Goal: Information Seeking & Learning: Learn about a topic

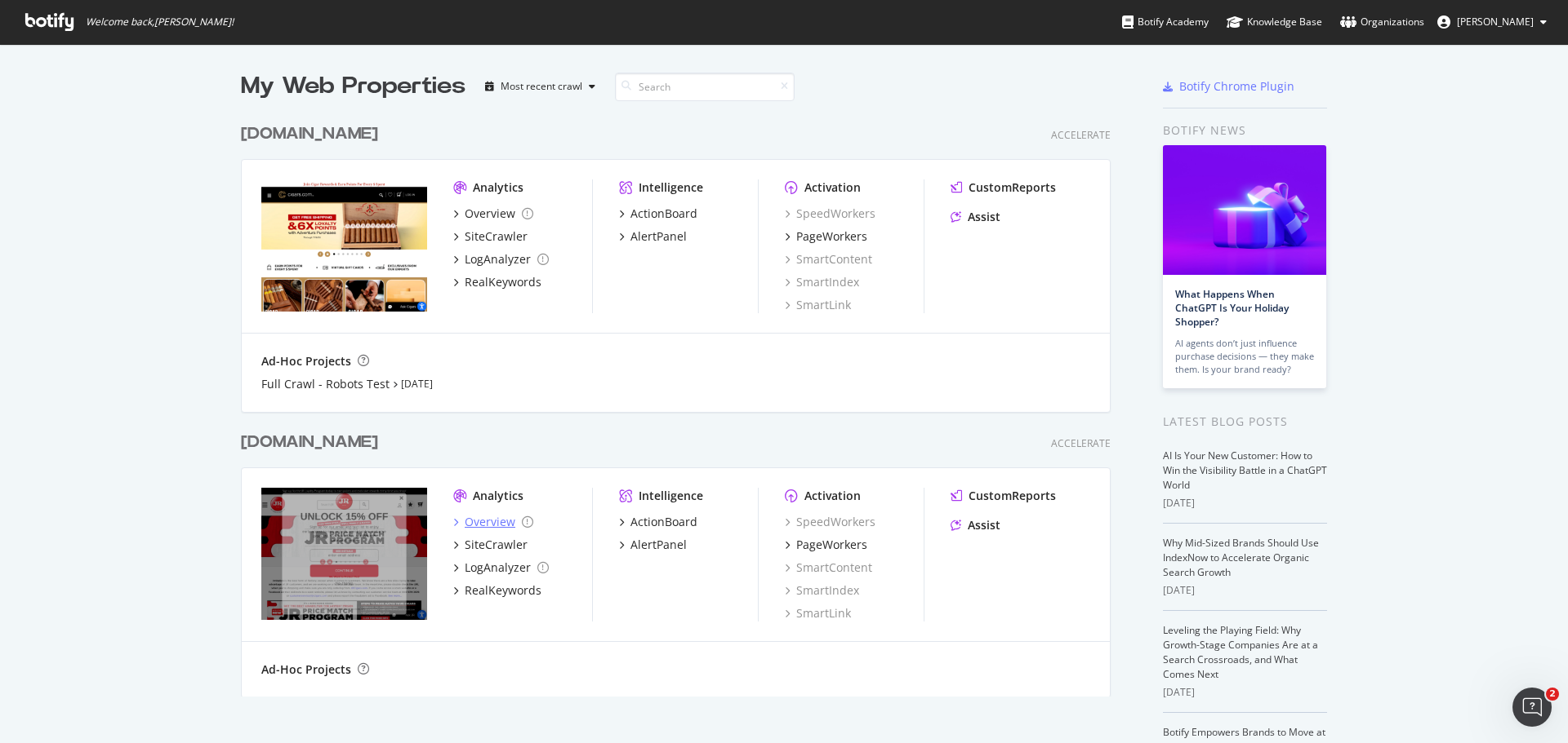
click at [476, 515] on div "Overview" at bounding box center [490, 523] width 51 height 16
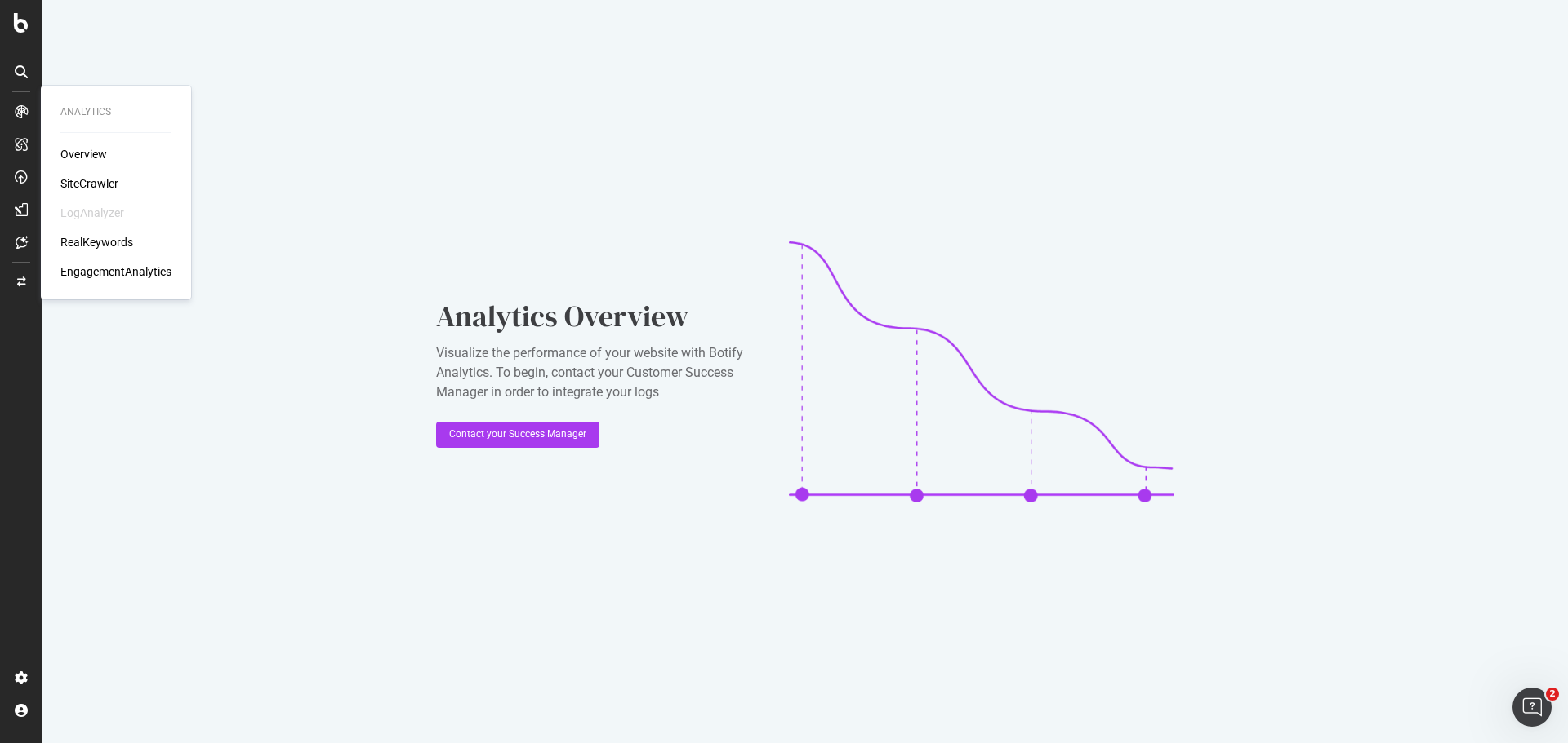
click at [78, 177] on div "SiteCrawler" at bounding box center [89, 184] width 58 height 16
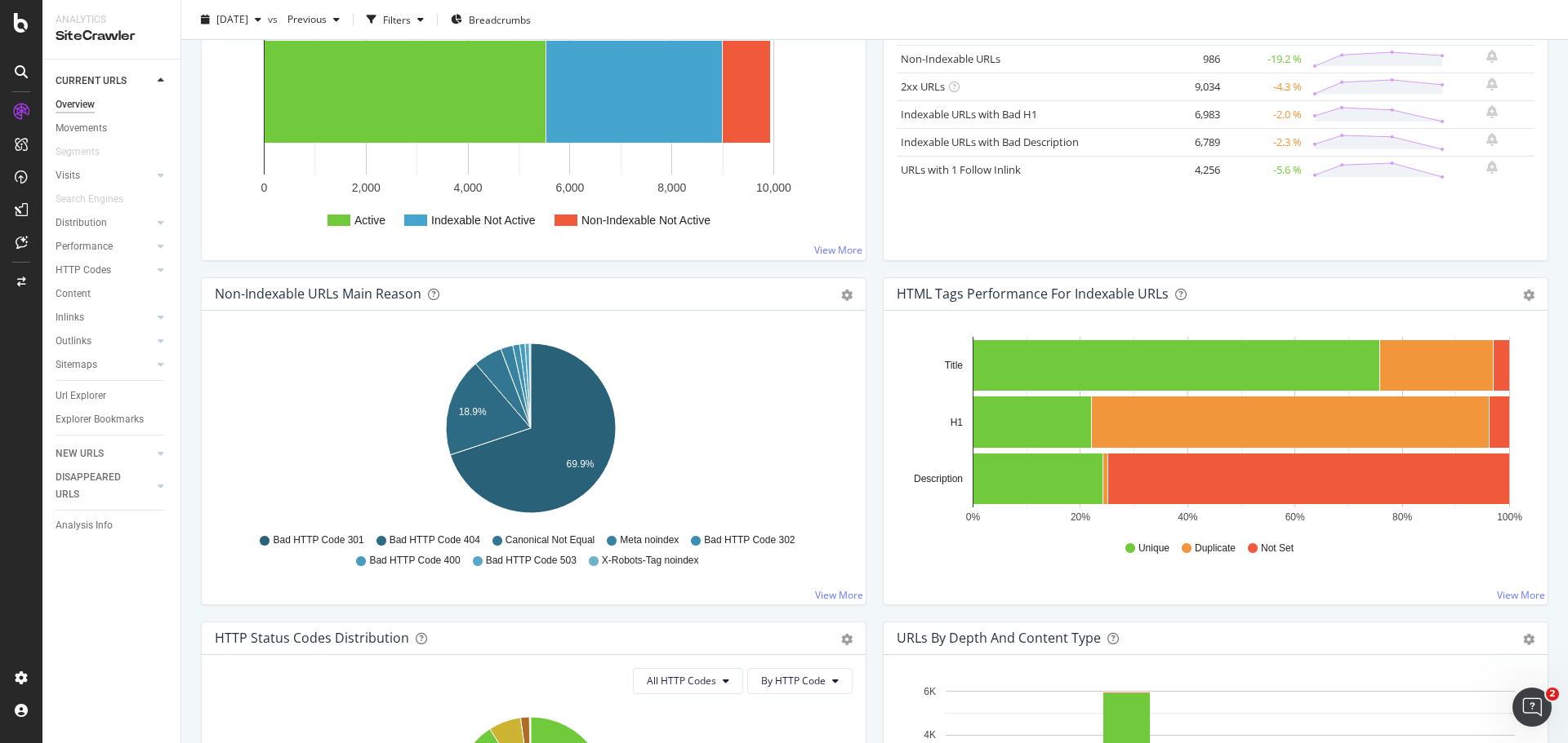
scroll to position [326, 0]
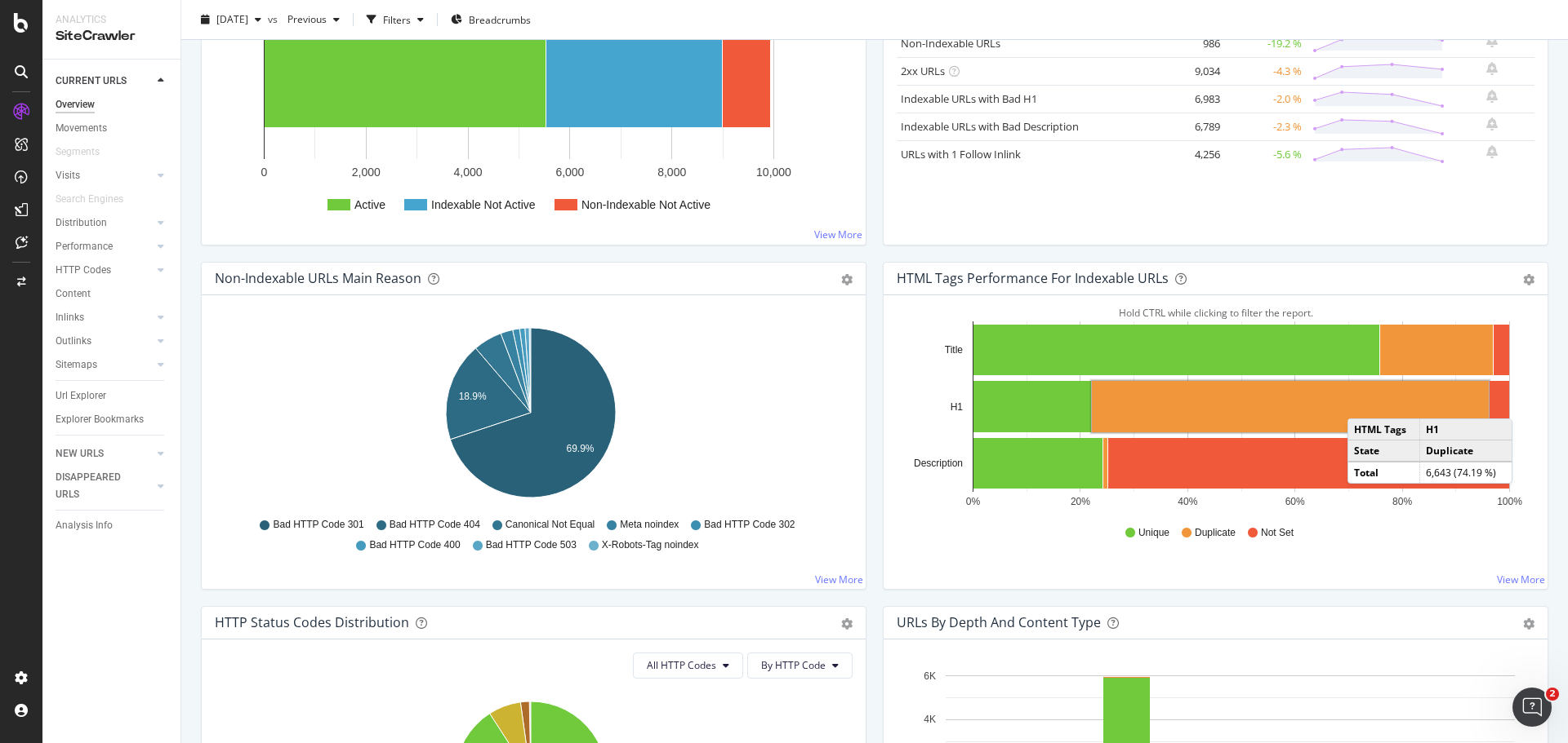
click at [1357, 402] on rect "A chart." at bounding box center [1290, 407] width 397 height 51
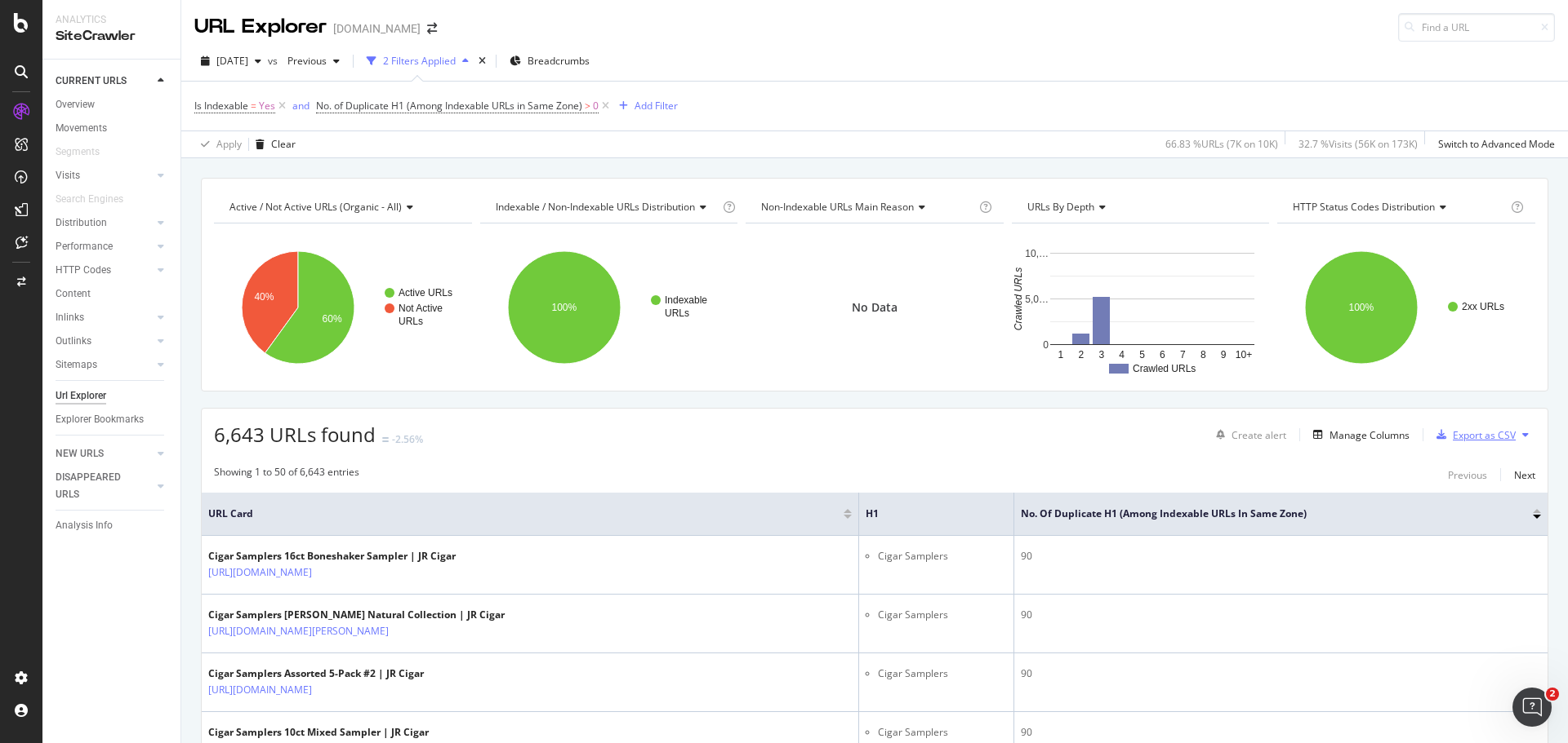
click at [1480, 439] on div "Export as CSV" at bounding box center [1483, 434] width 63 height 14
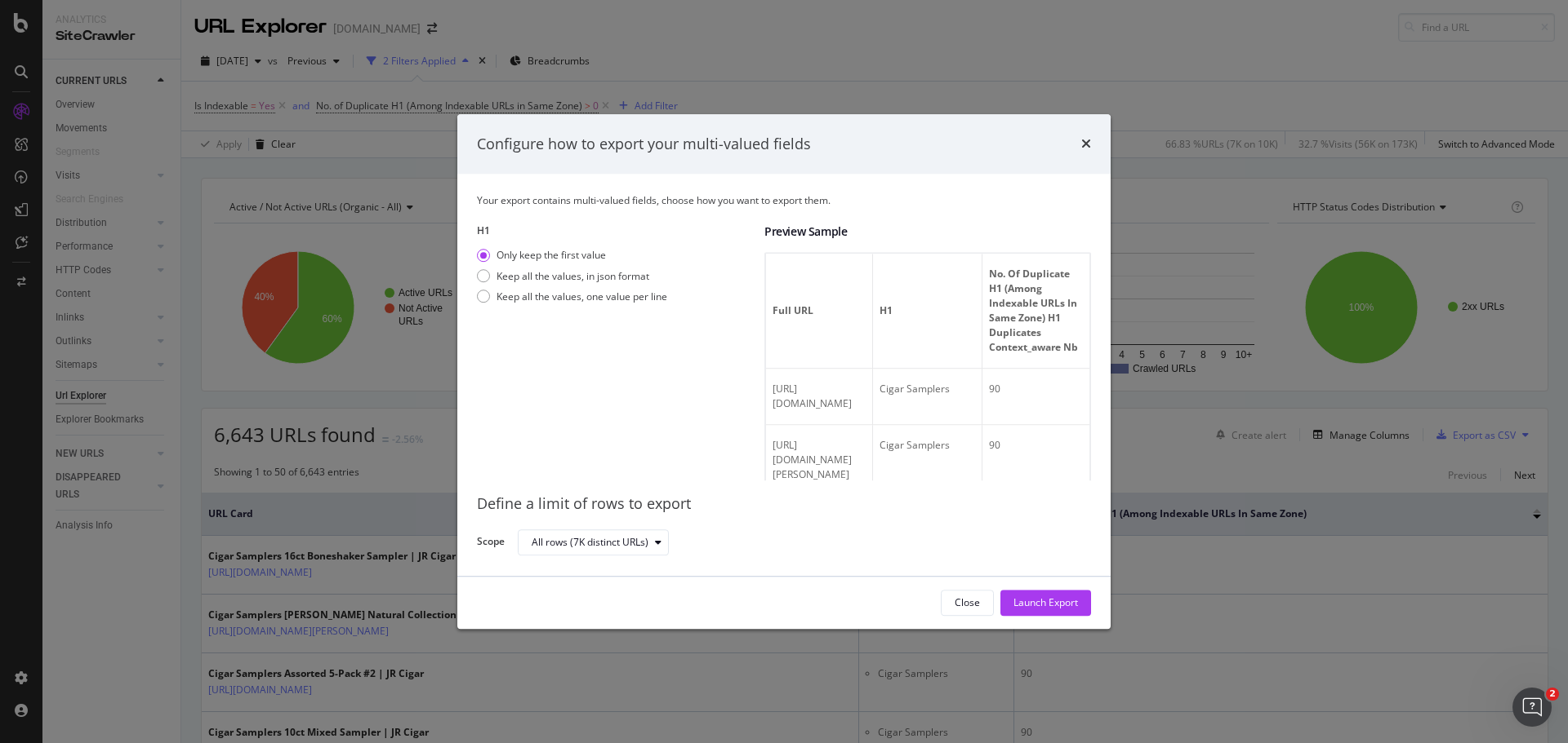
drag, startPoint x: 1078, startPoint y: 276, endPoint x: 1079, endPoint y: 326, distance: 50.0
click at [1079, 326] on div "Full URL H1 No. of Duplicate H1 (Among Indexable URLs in Same Zone) H1 Duplicat…" at bounding box center [927, 367] width 326 height 229
click at [1044, 605] on div "Launch Export" at bounding box center [1045, 603] width 65 height 14
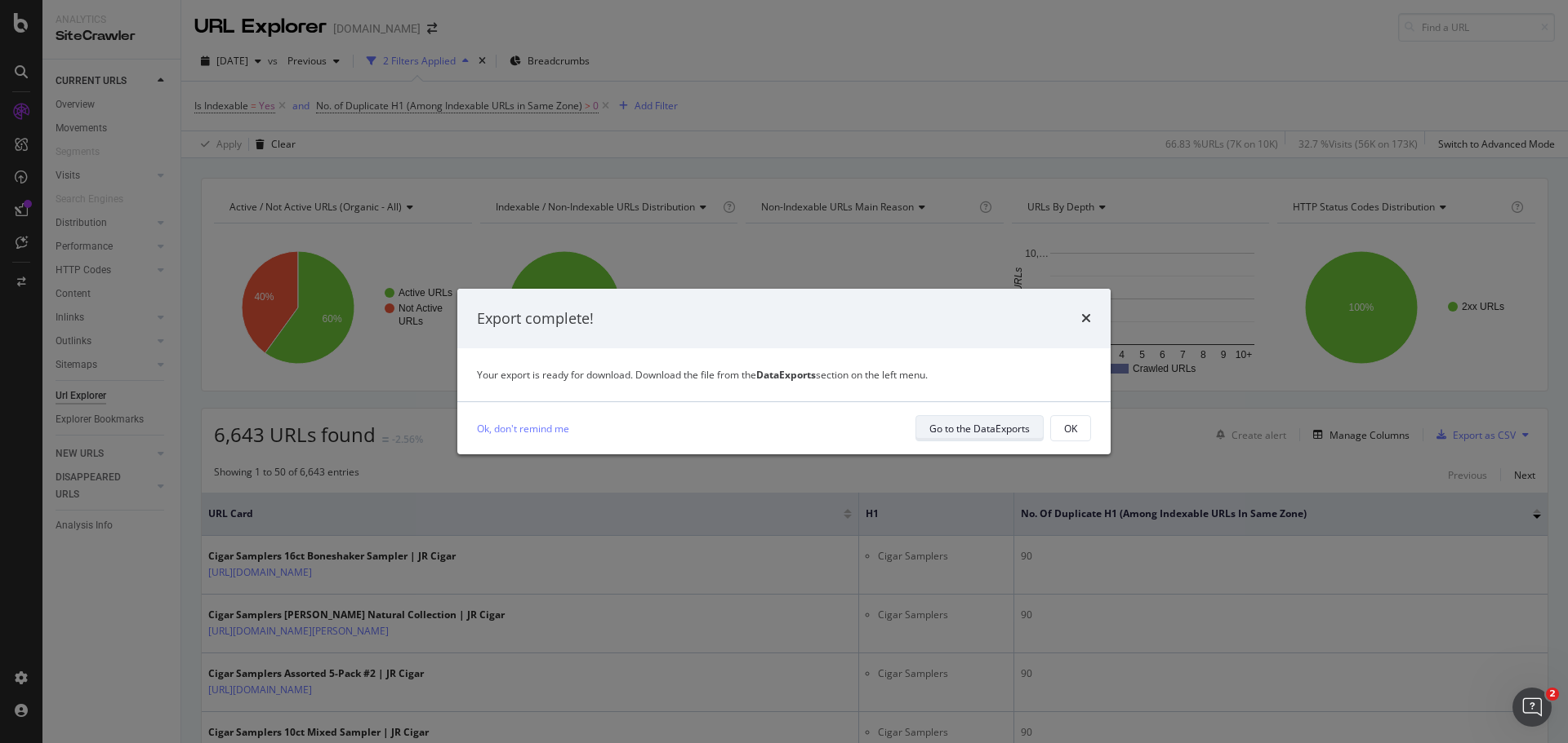
click at [1001, 424] on div "Go to the DataExports" at bounding box center [979, 428] width 100 height 14
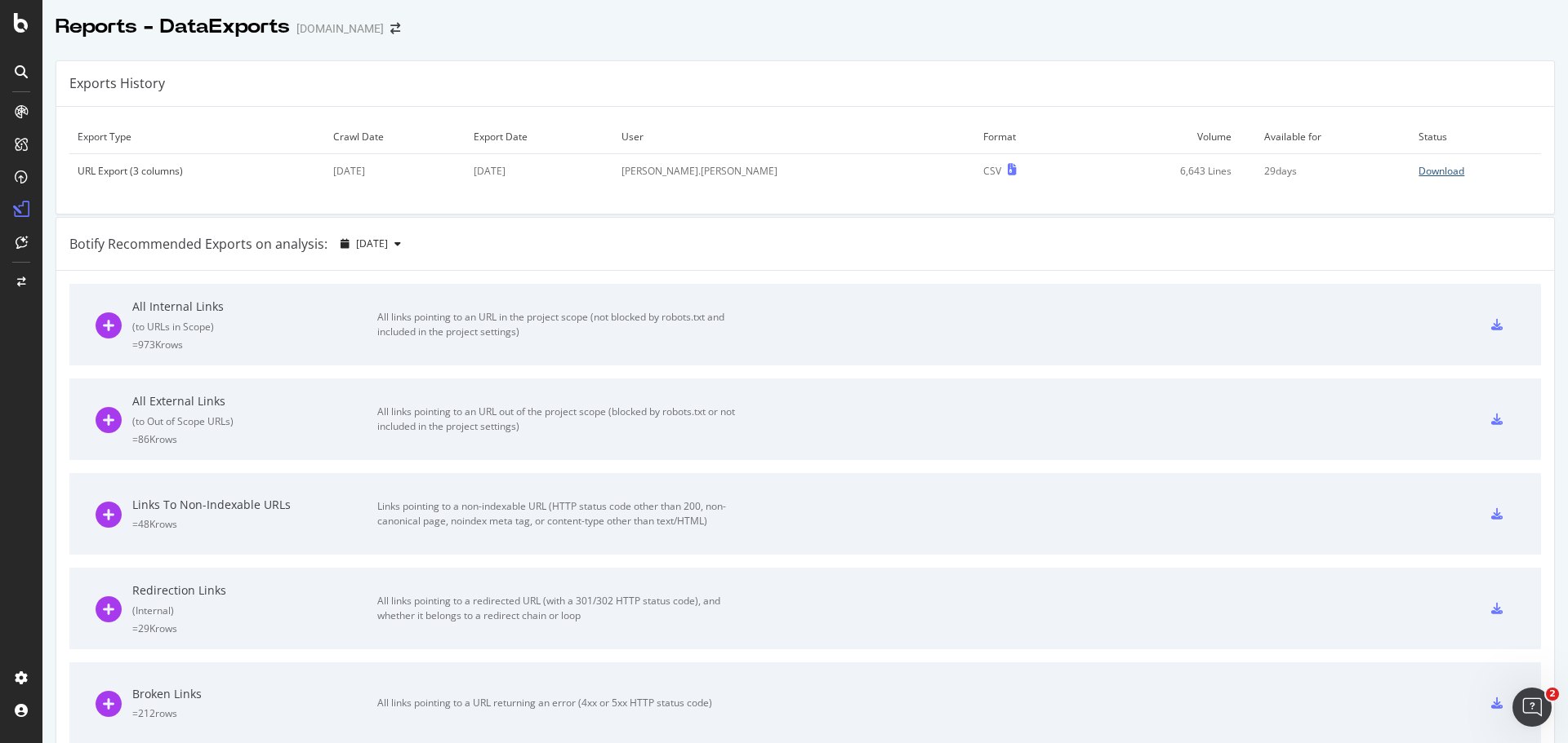
click at [1419, 170] on div "Download" at bounding box center [1441, 170] width 46 height 14
click at [17, 22] on icon at bounding box center [21, 23] width 15 height 20
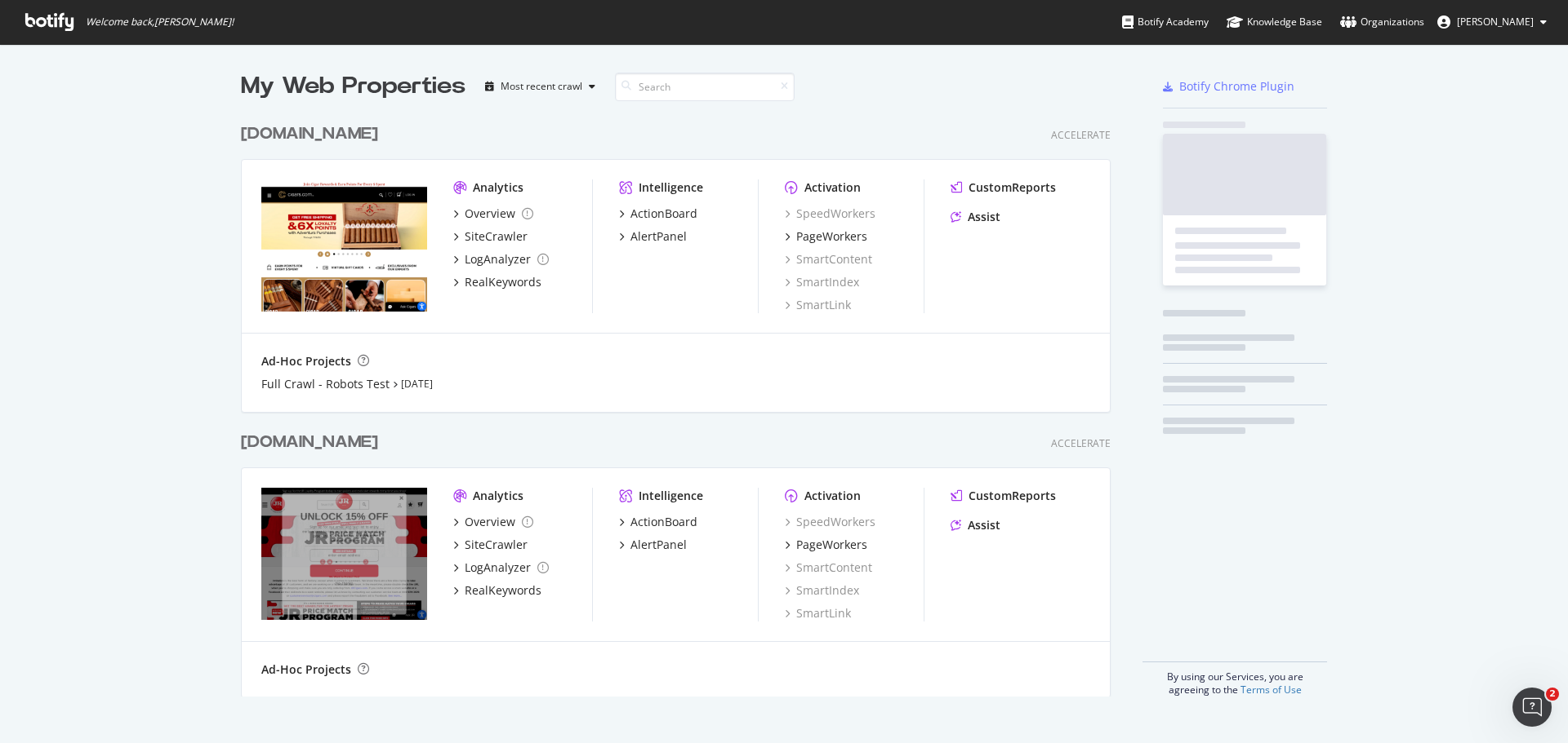
scroll to position [731, 1543]
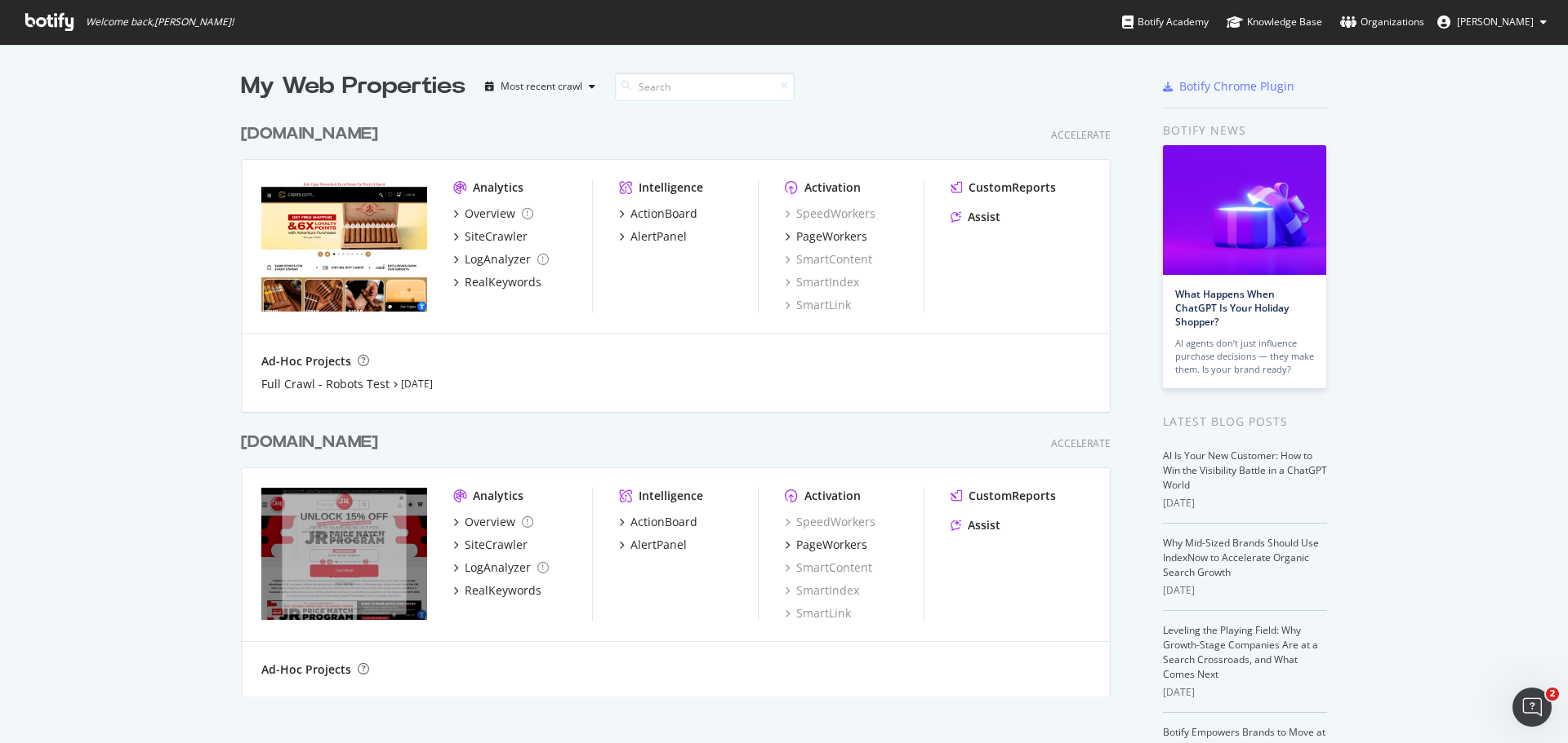
click at [75, 514] on div "My Web Properties Most recent crawl [DOMAIN_NAME] Accelerate Analytics Overview…" at bounding box center [784, 451] width 1568 height 814
click at [497, 545] on div "SiteCrawler" at bounding box center [496, 545] width 63 height 16
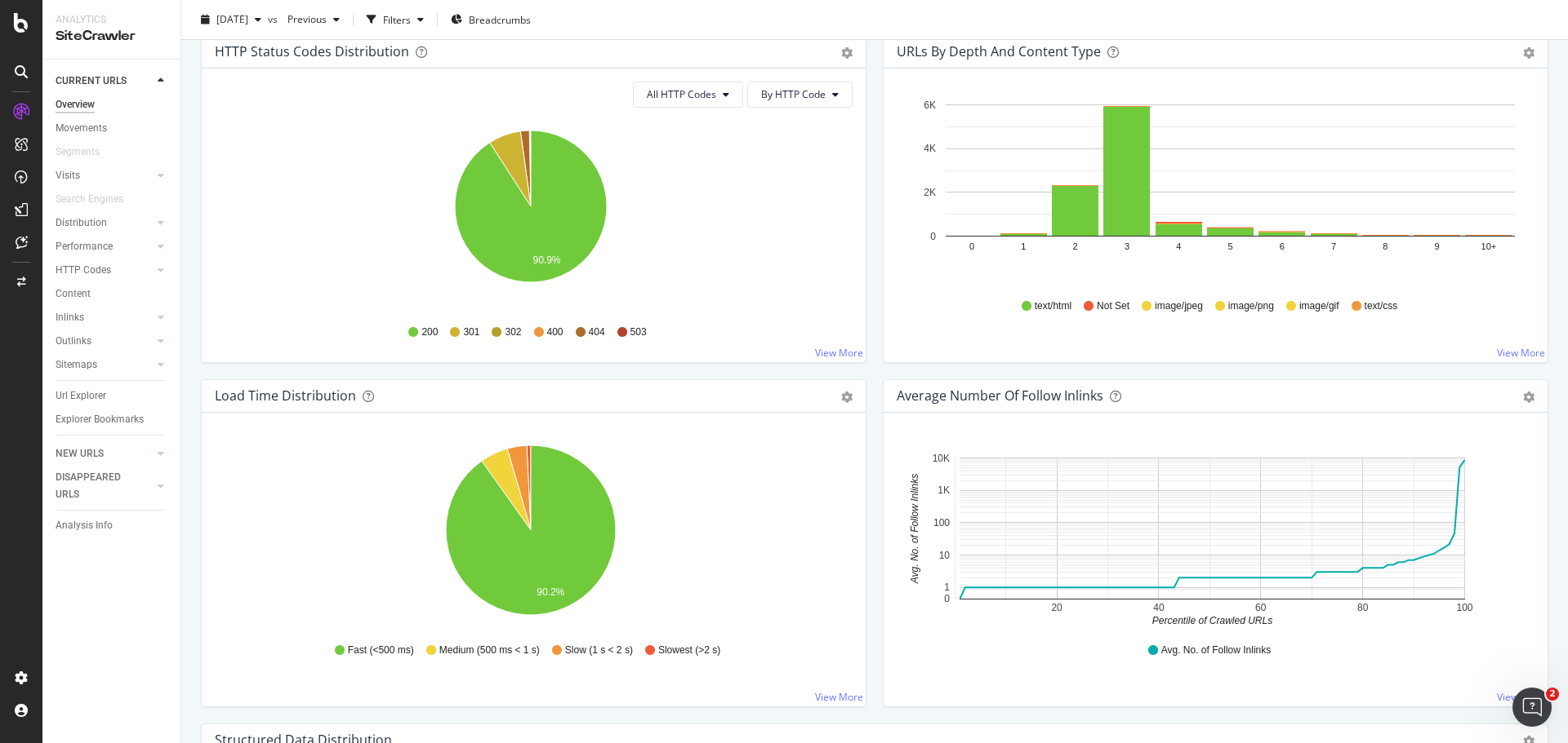
scroll to position [1143, 0]
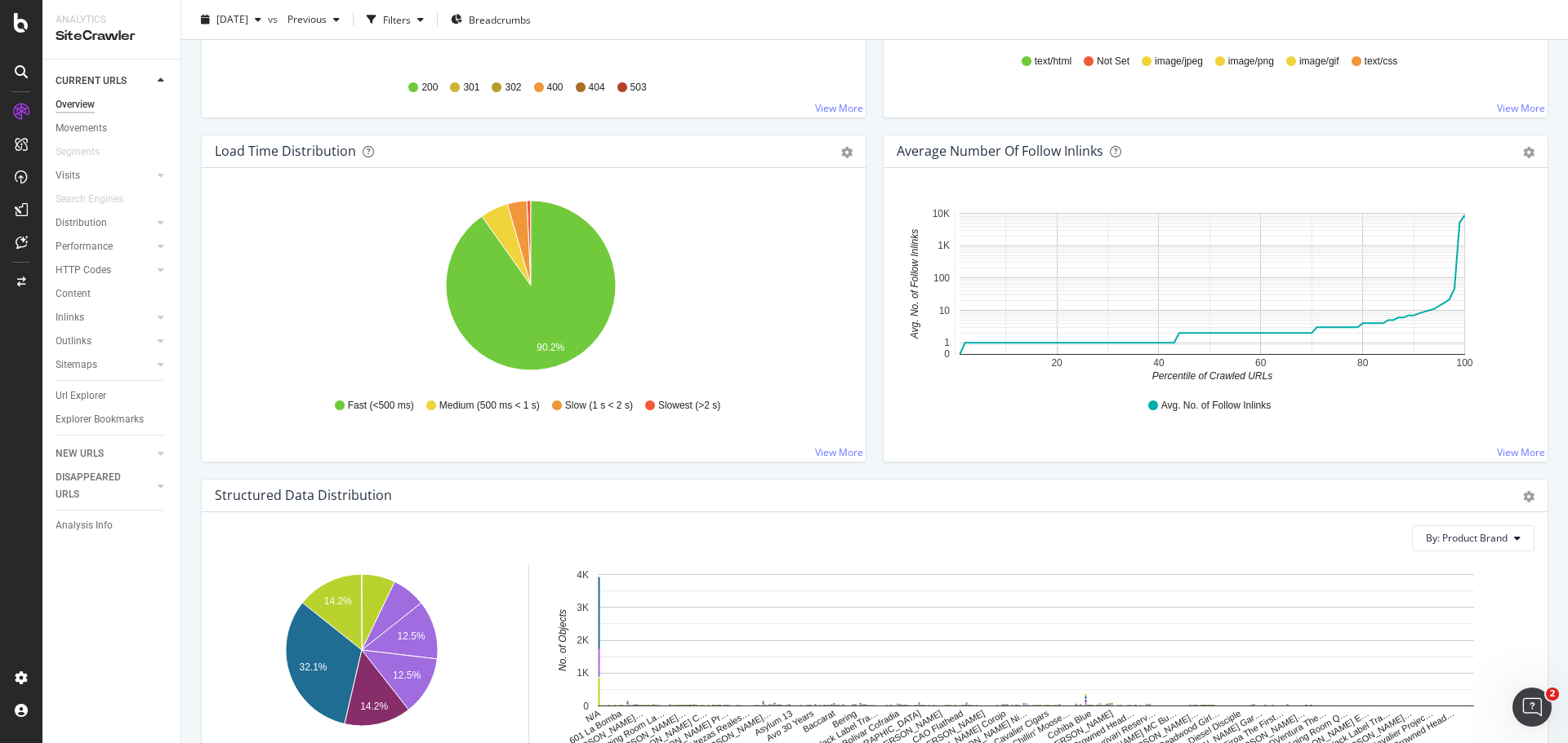
click at [979, 154] on div "Average Number of Follow Inlinks" at bounding box center [999, 151] width 207 height 16
click at [995, 219] on rect "A chart." at bounding box center [1212, 284] width 506 height 142
click at [1368, 276] on rect "A chart." at bounding box center [1212, 284] width 506 height 142
click at [1454, 219] on circle "A chart." at bounding box center [1460, 222] width 11 height 11
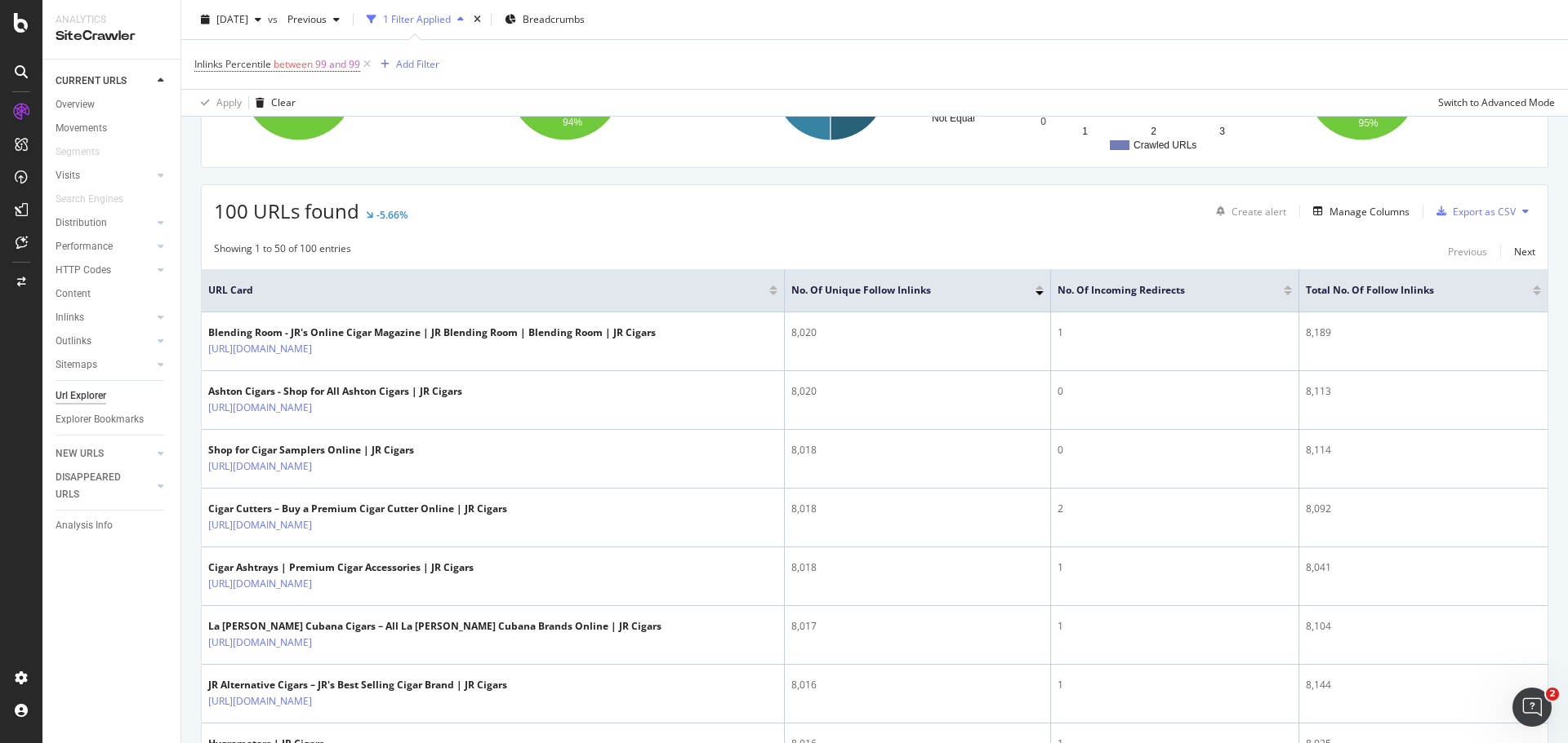
scroll to position [245, 0]
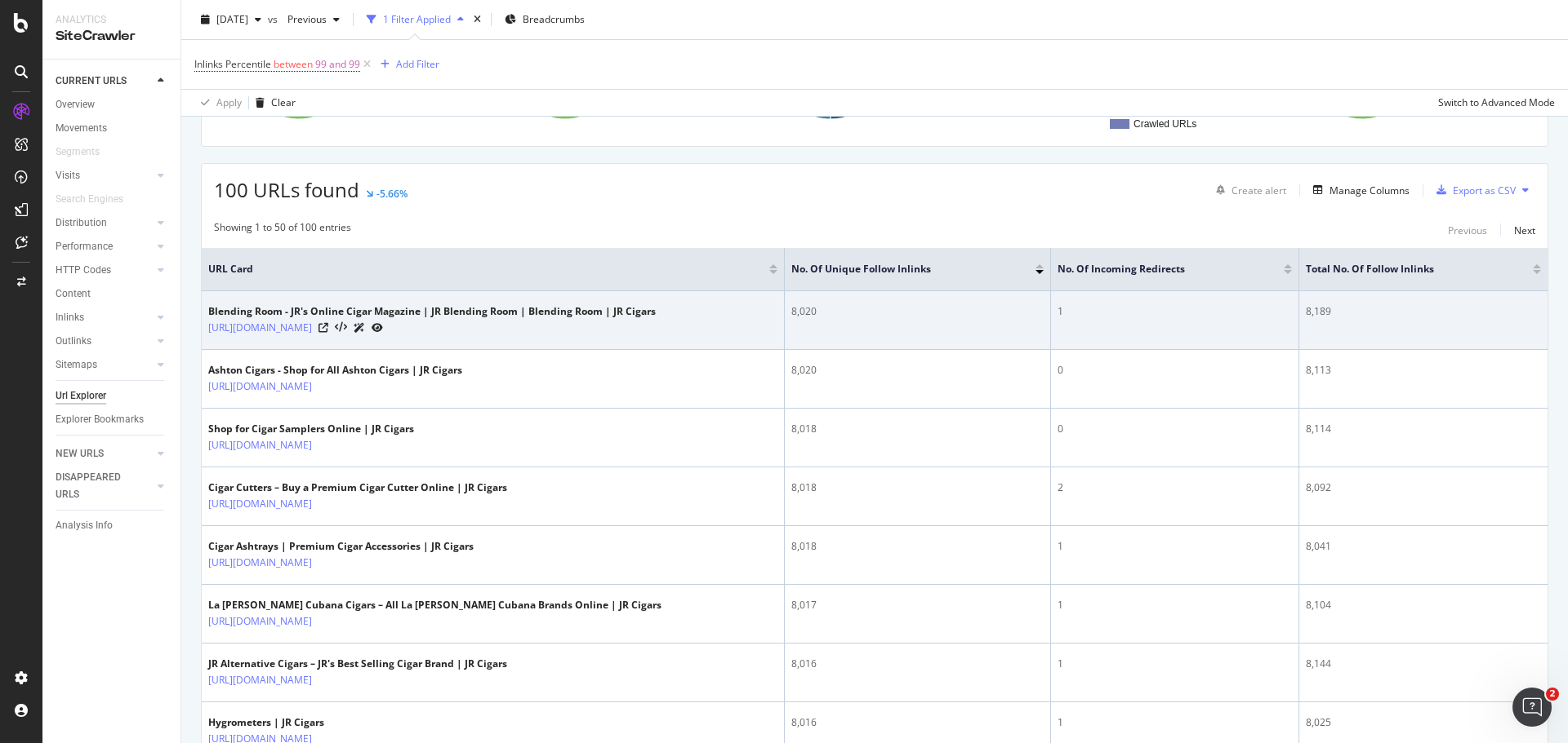
click at [626, 320] on div "[URL][DOMAIN_NAME]" at bounding box center [432, 327] width 447 height 17
click at [312, 331] on link "[URL][DOMAIN_NAME]" at bounding box center [261, 328] width 104 height 16
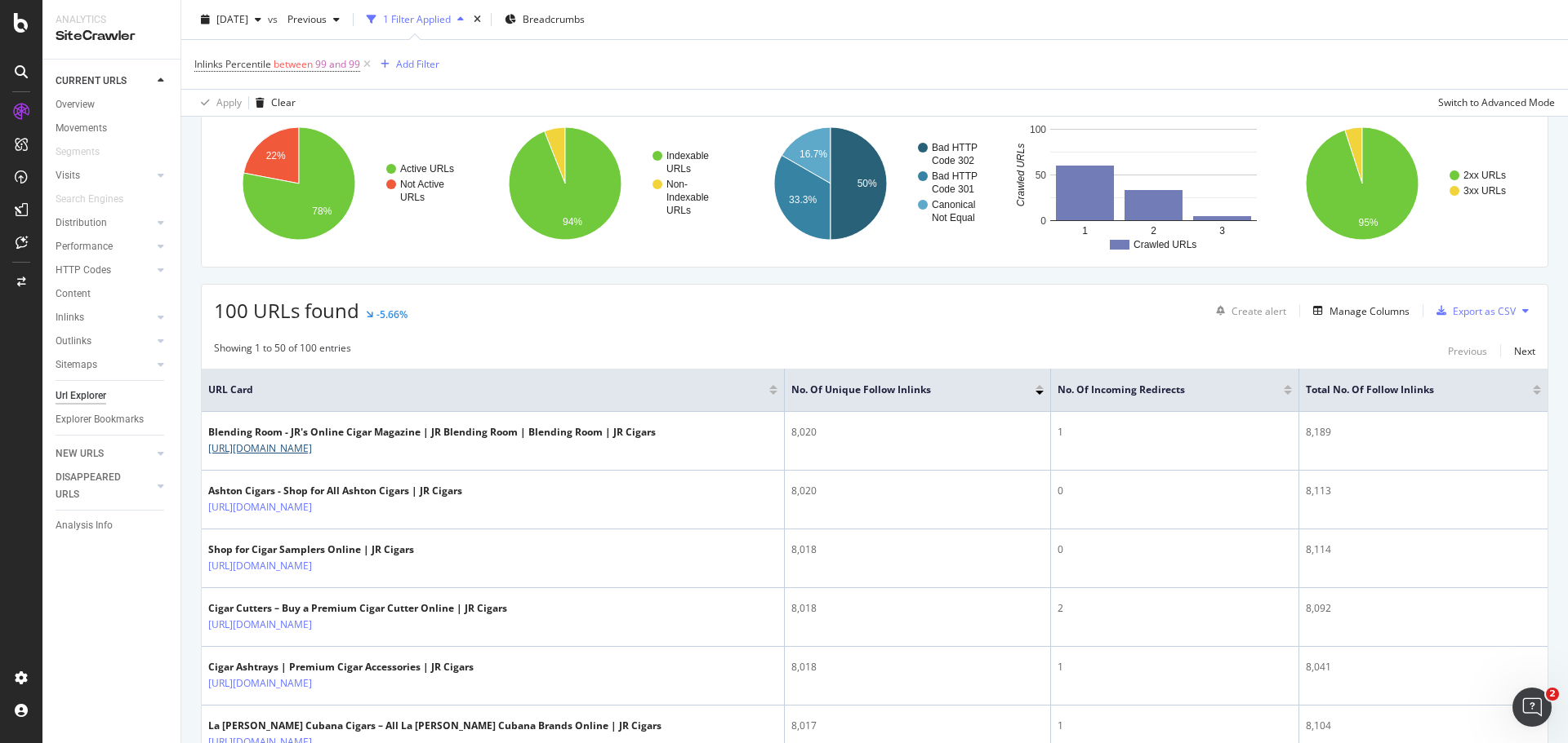
scroll to position [0, 0]
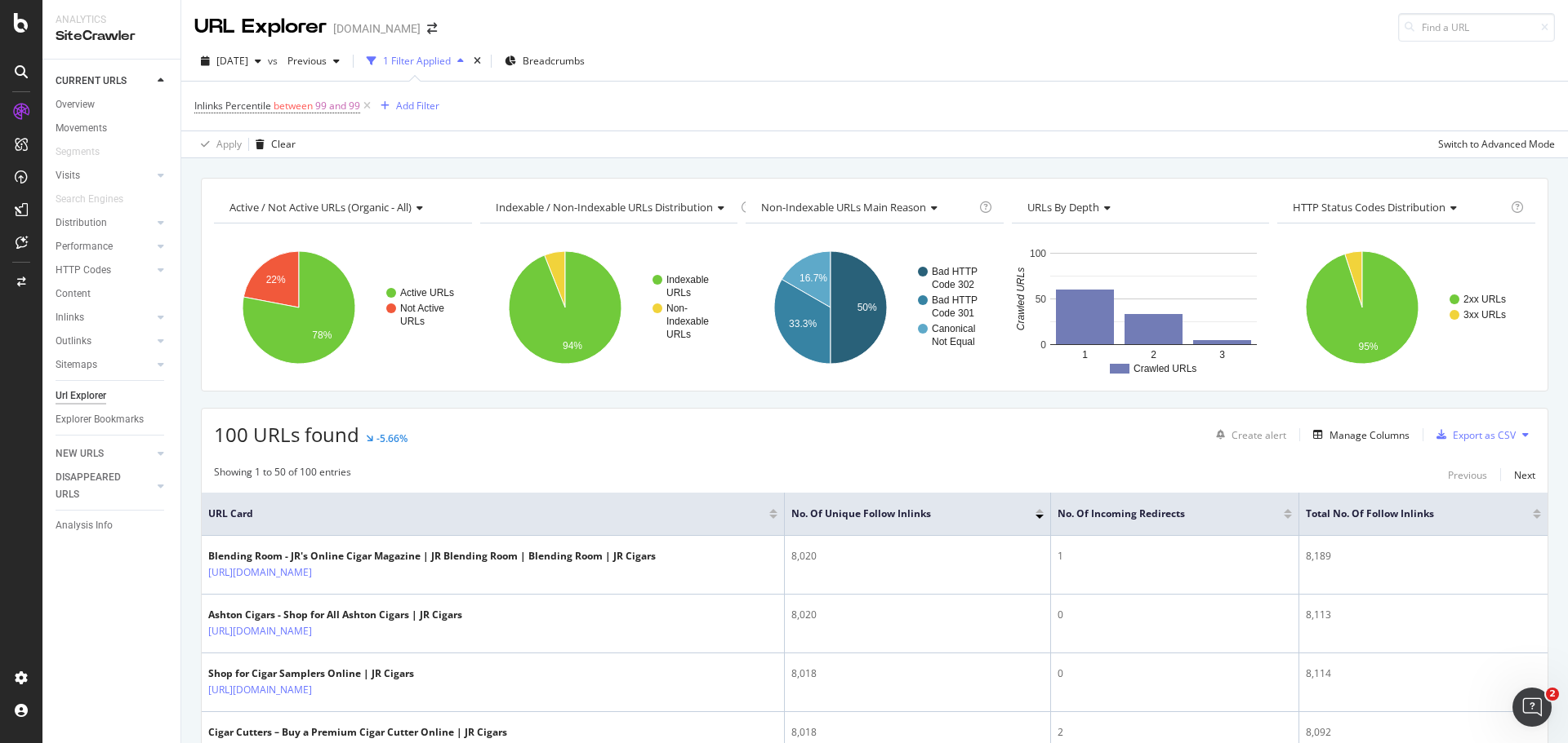
click at [22, 25] on icon at bounding box center [21, 23] width 15 height 20
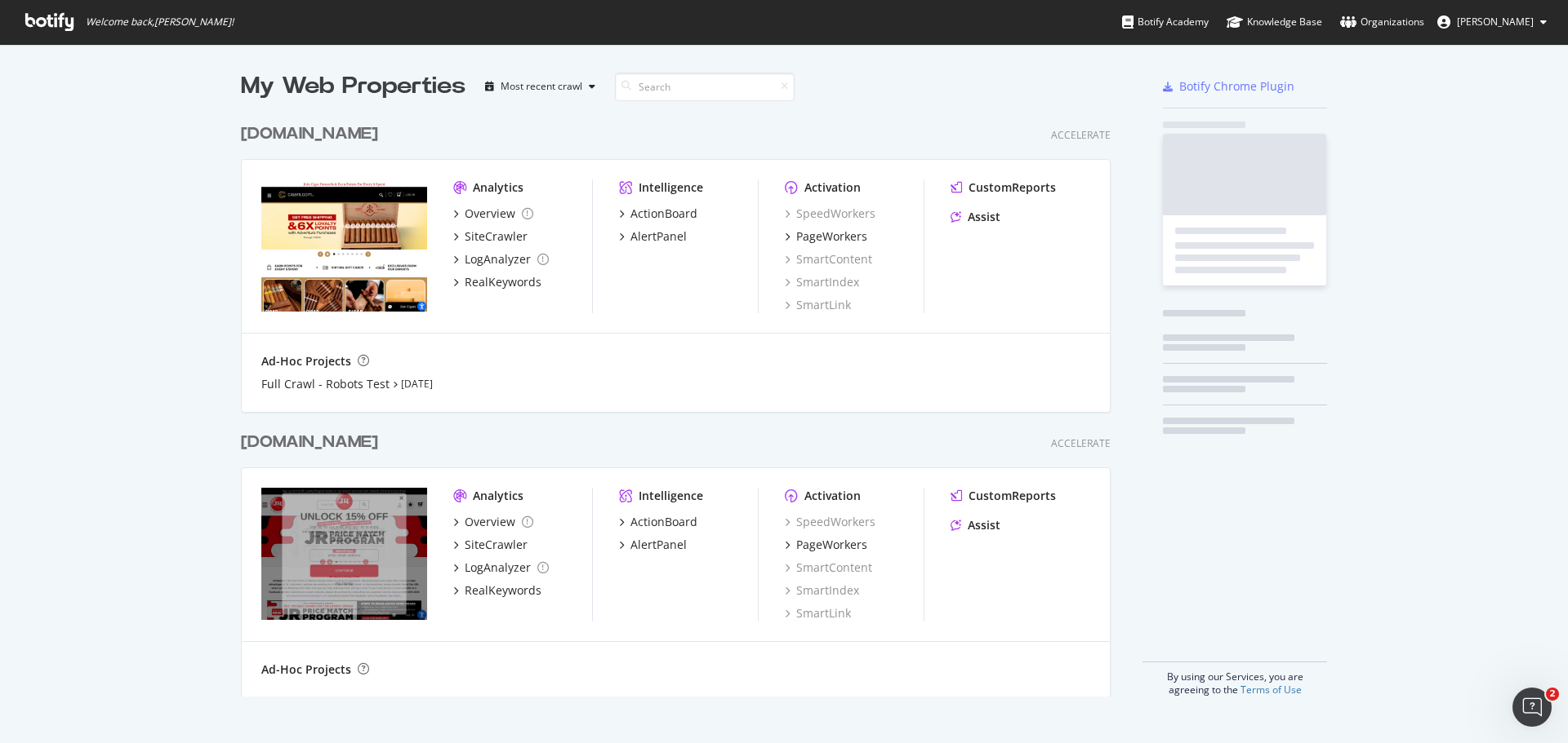
scroll to position [731, 1543]
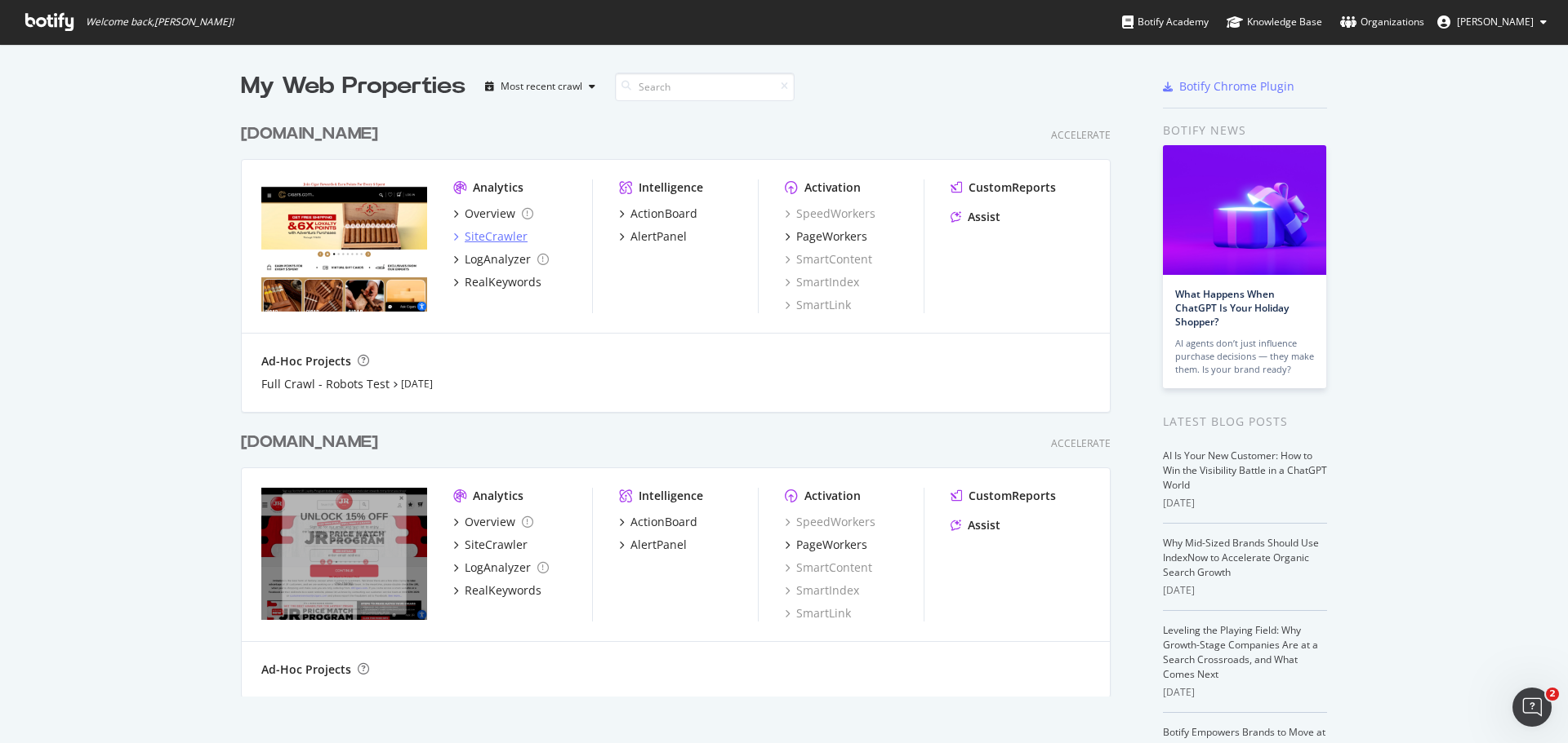
click at [481, 236] on div "SiteCrawler" at bounding box center [496, 237] width 63 height 16
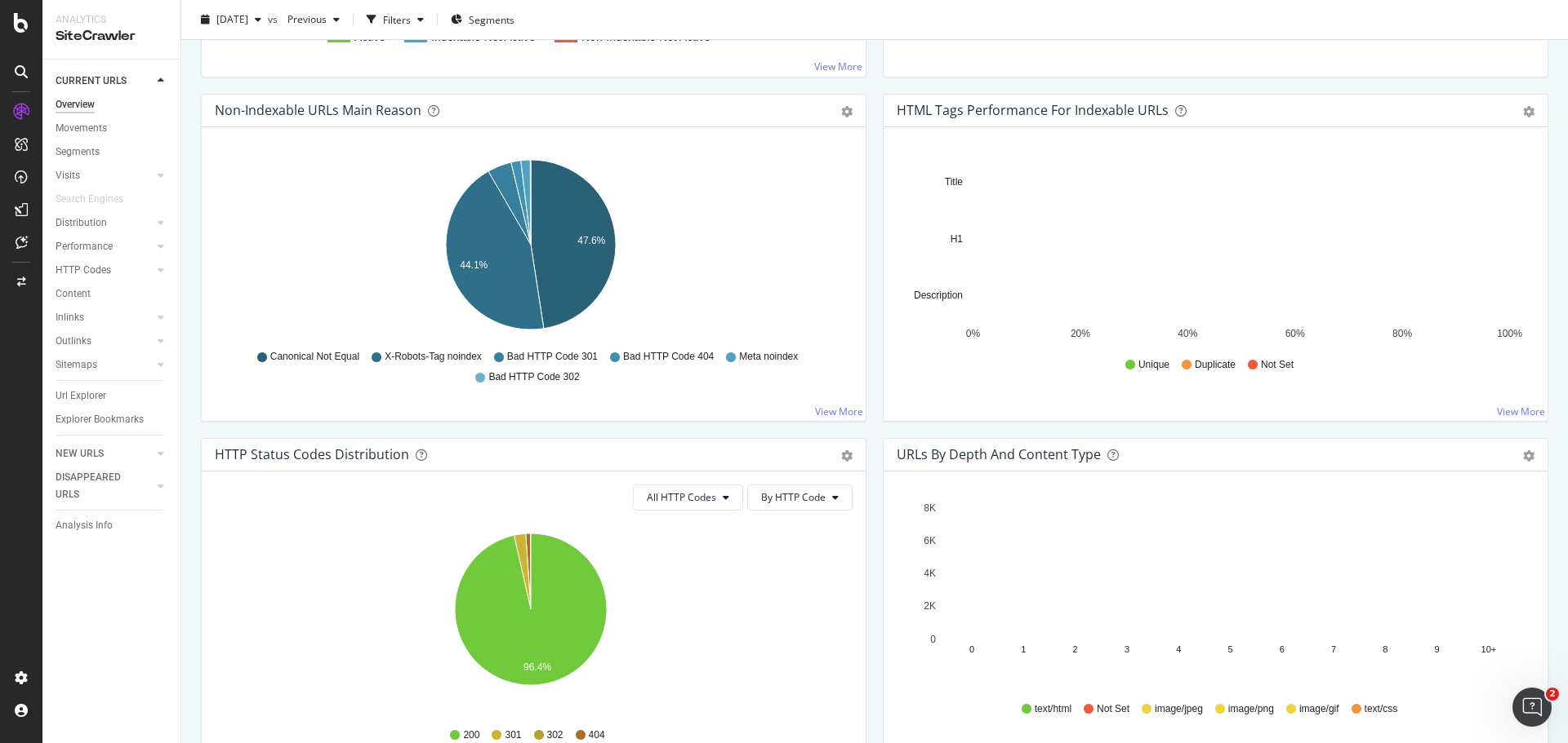
scroll to position [490, 0]
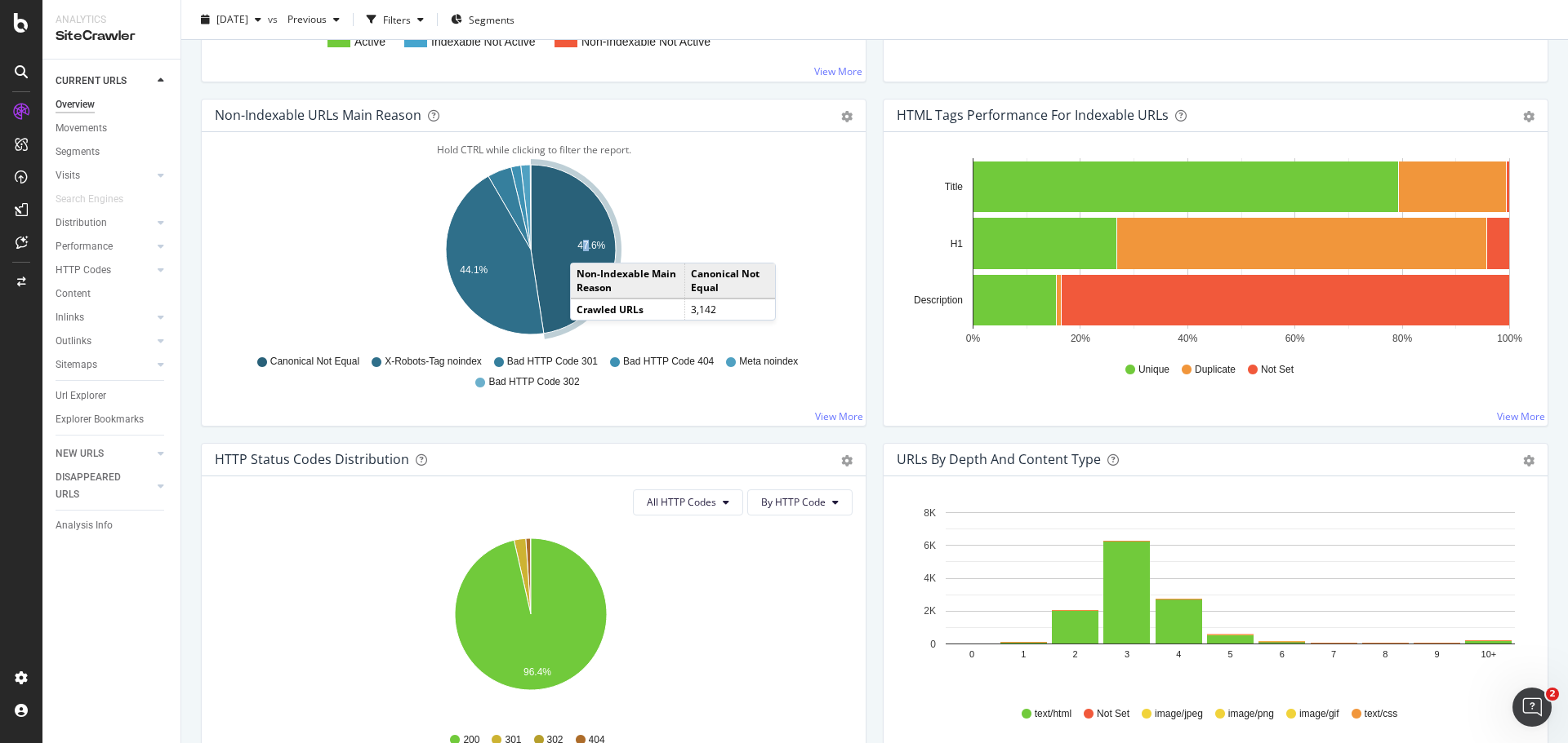
click at [586, 248] on text "47.6%" at bounding box center [591, 245] width 27 height 12
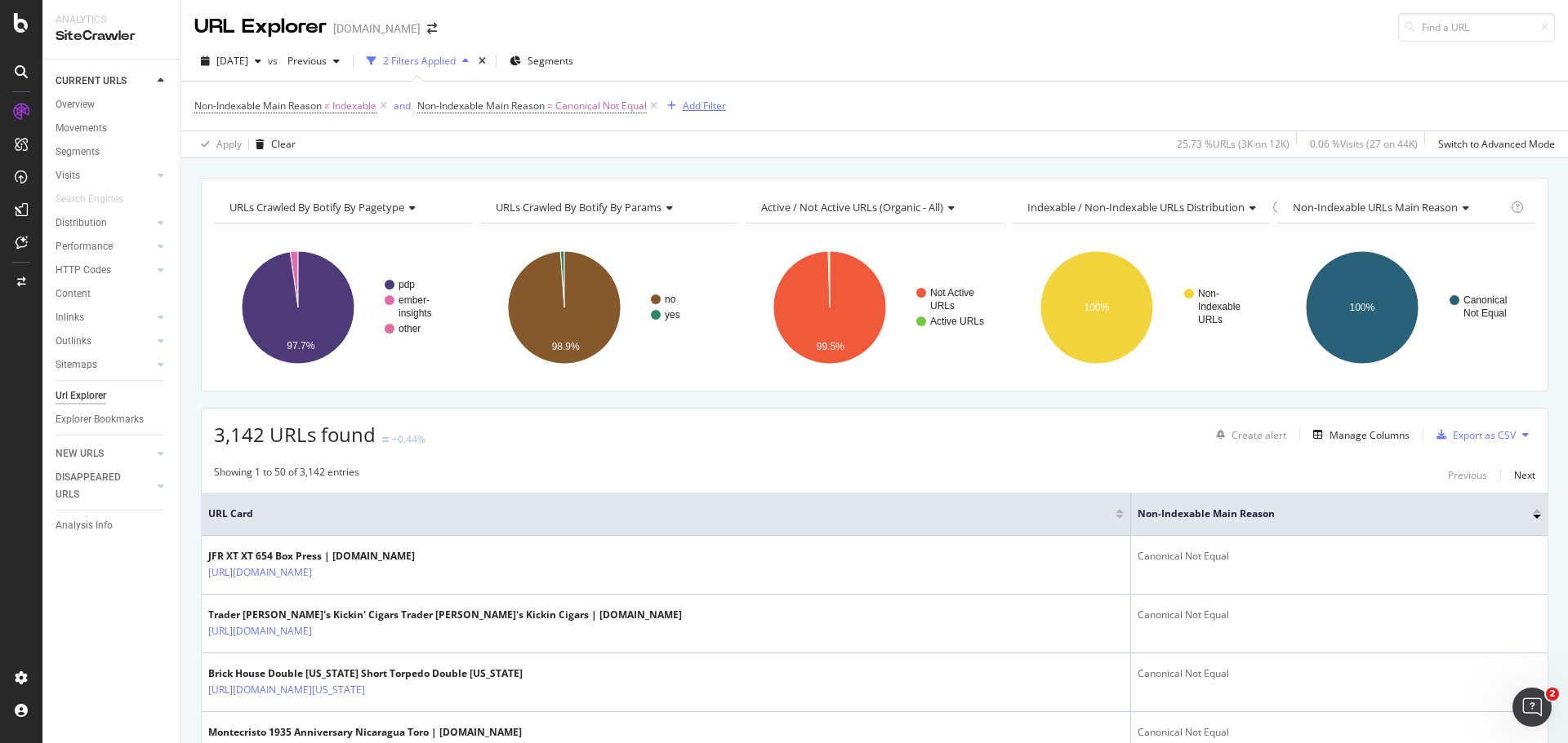
click at [716, 107] on div "Add Filter" at bounding box center [703, 105] width 43 height 14
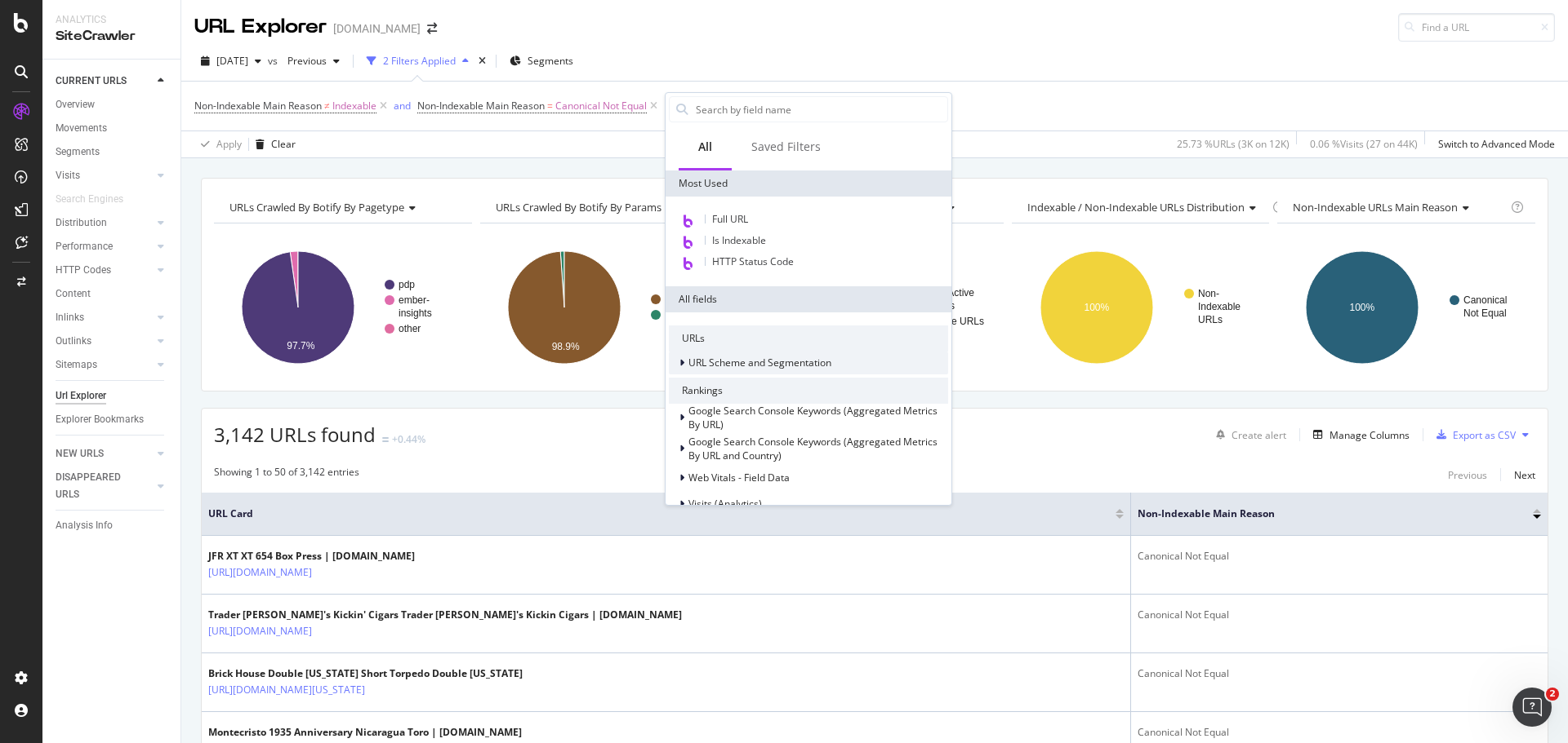
click at [690, 369] on span "URL Scheme and Segmentation" at bounding box center [759, 362] width 143 height 14
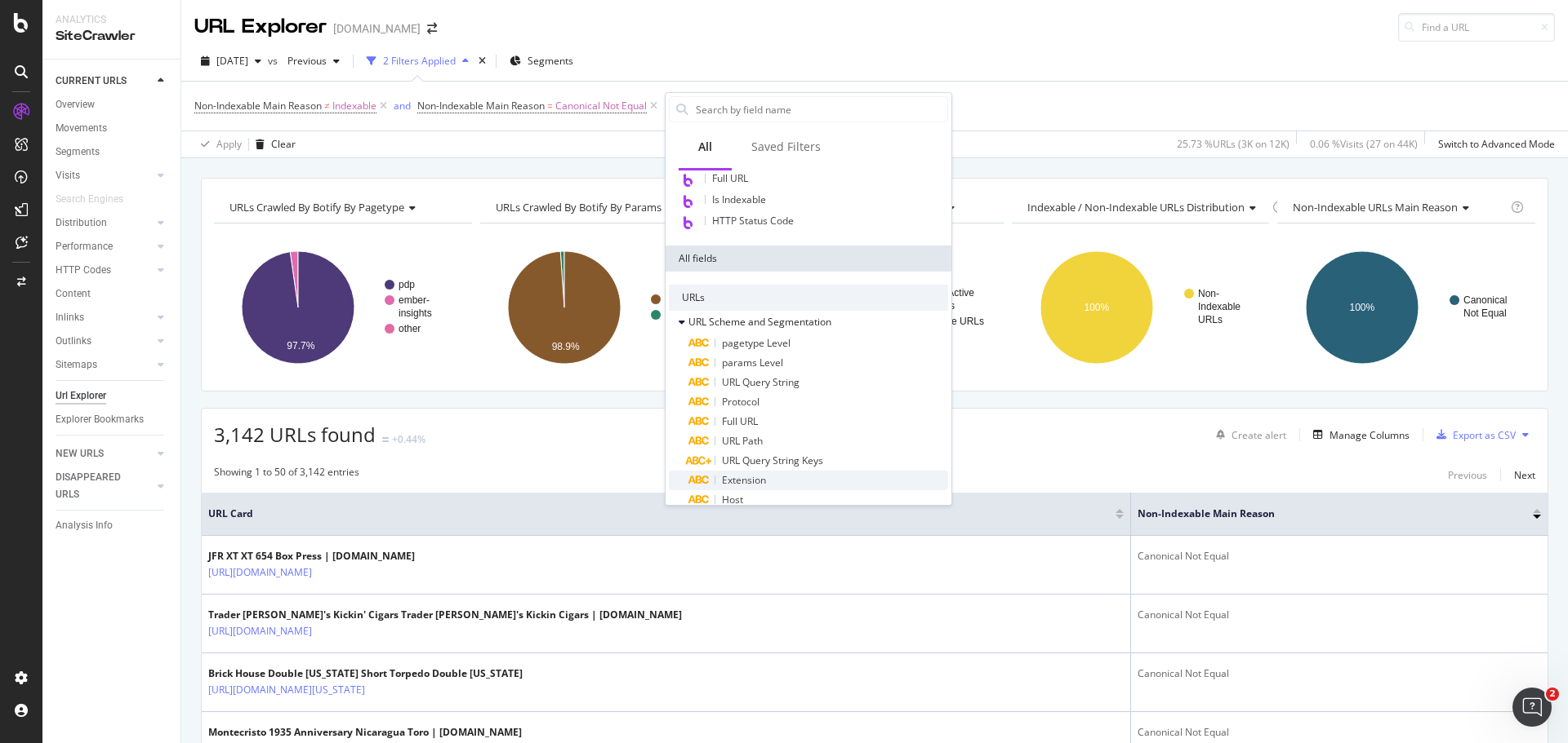
scroll to position [82, 0]
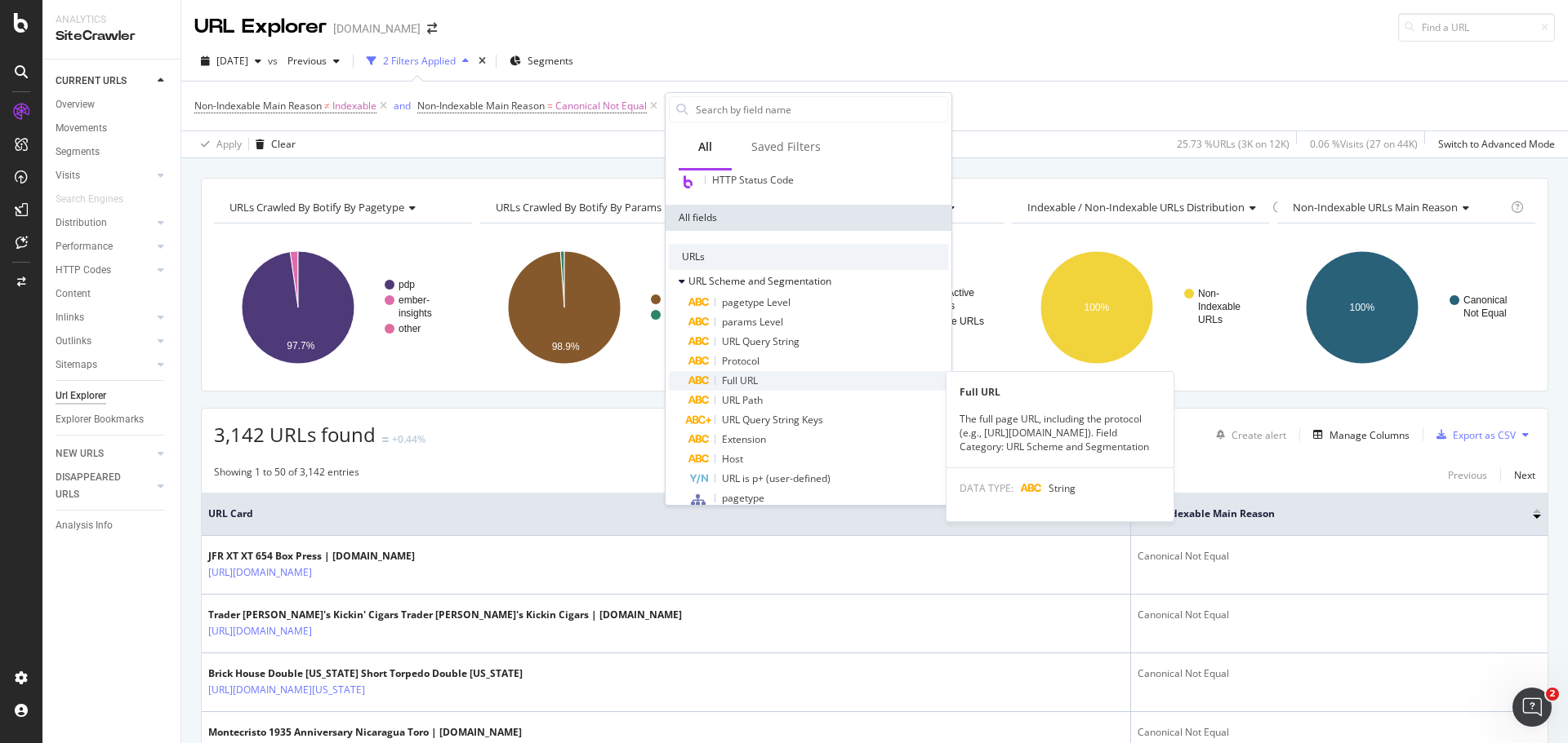
click at [818, 373] on div "Full URL" at bounding box center [817, 382] width 260 height 20
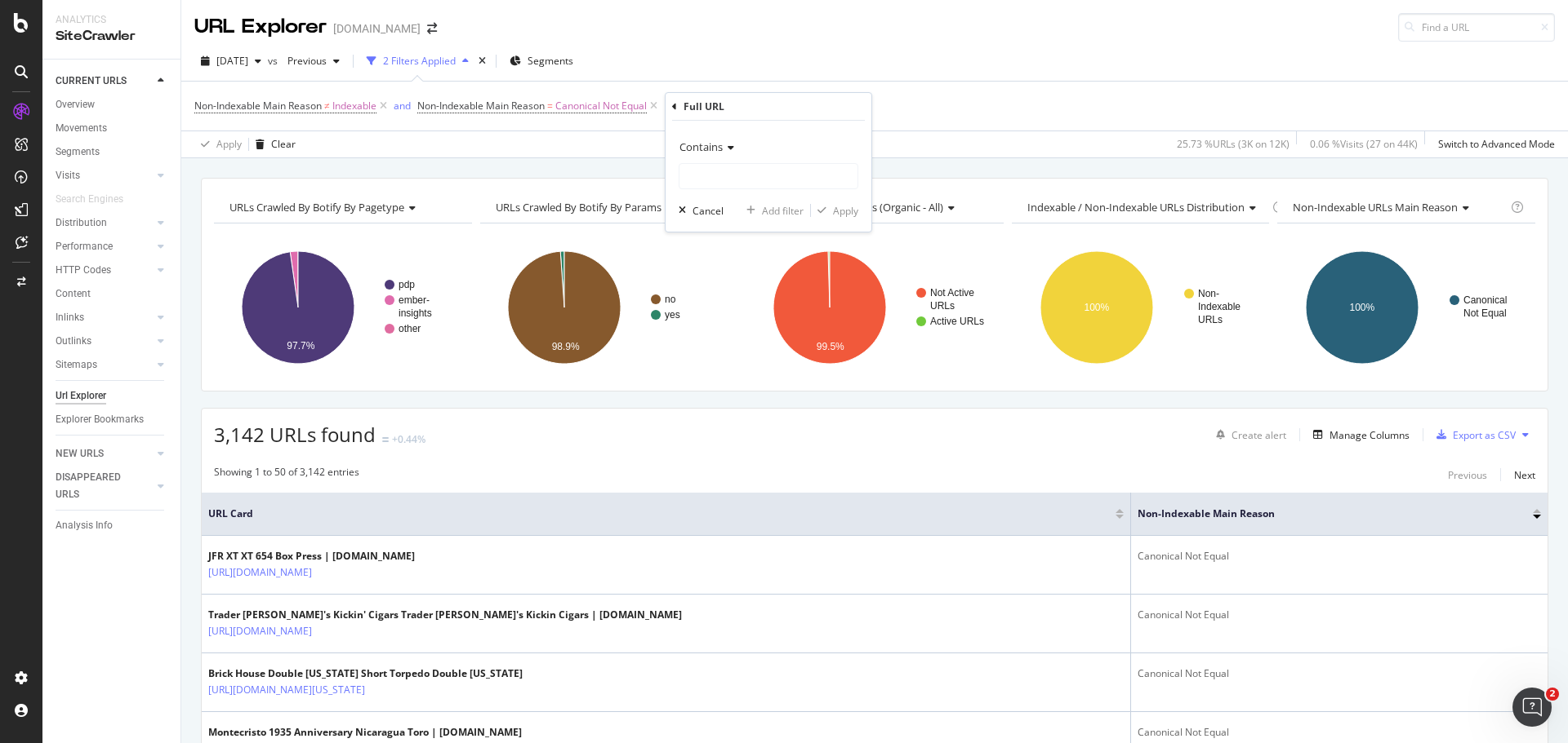
click at [728, 148] on icon at bounding box center [728, 148] width 12 height 10
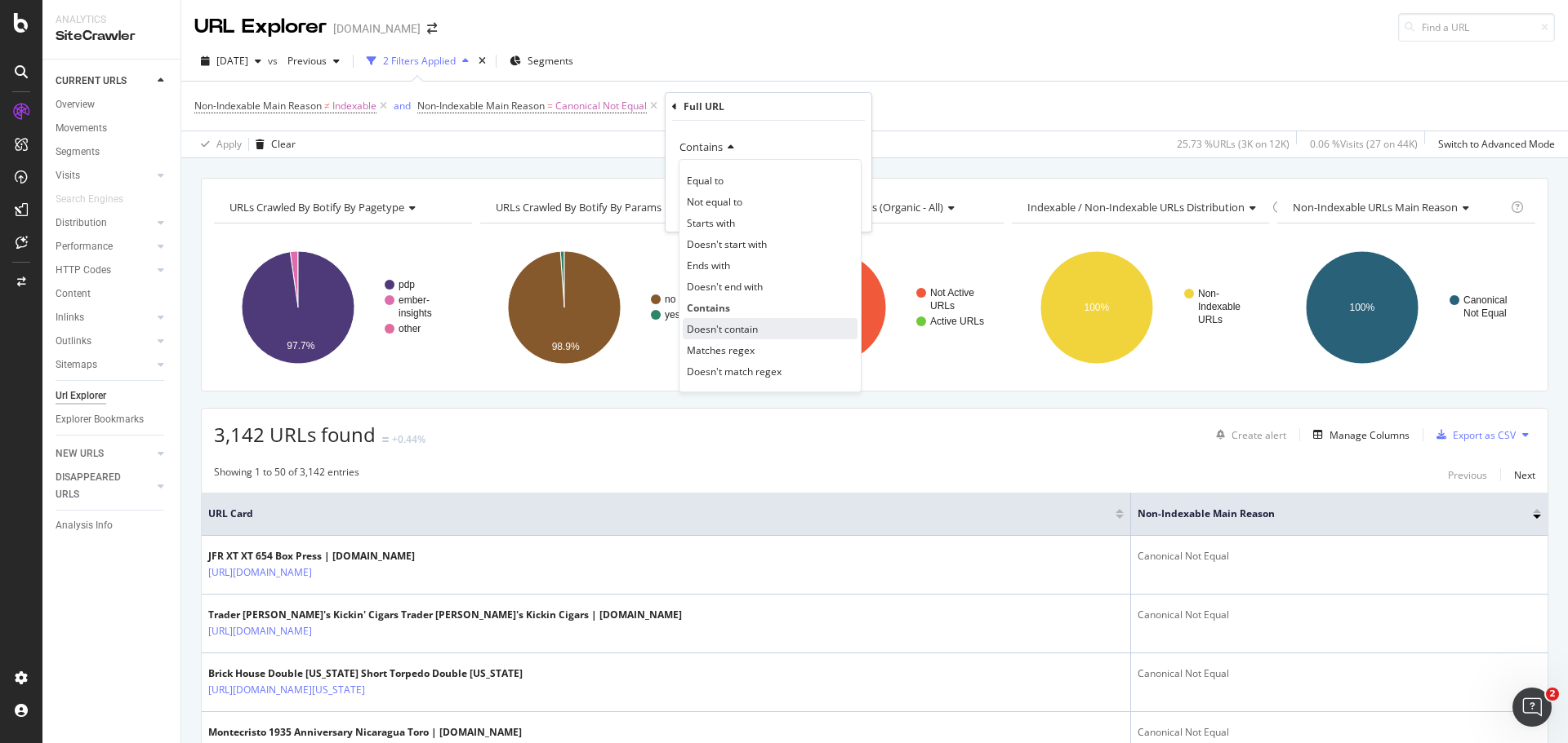
click at [765, 331] on div "Doesn't contain" at bounding box center [770, 329] width 175 height 21
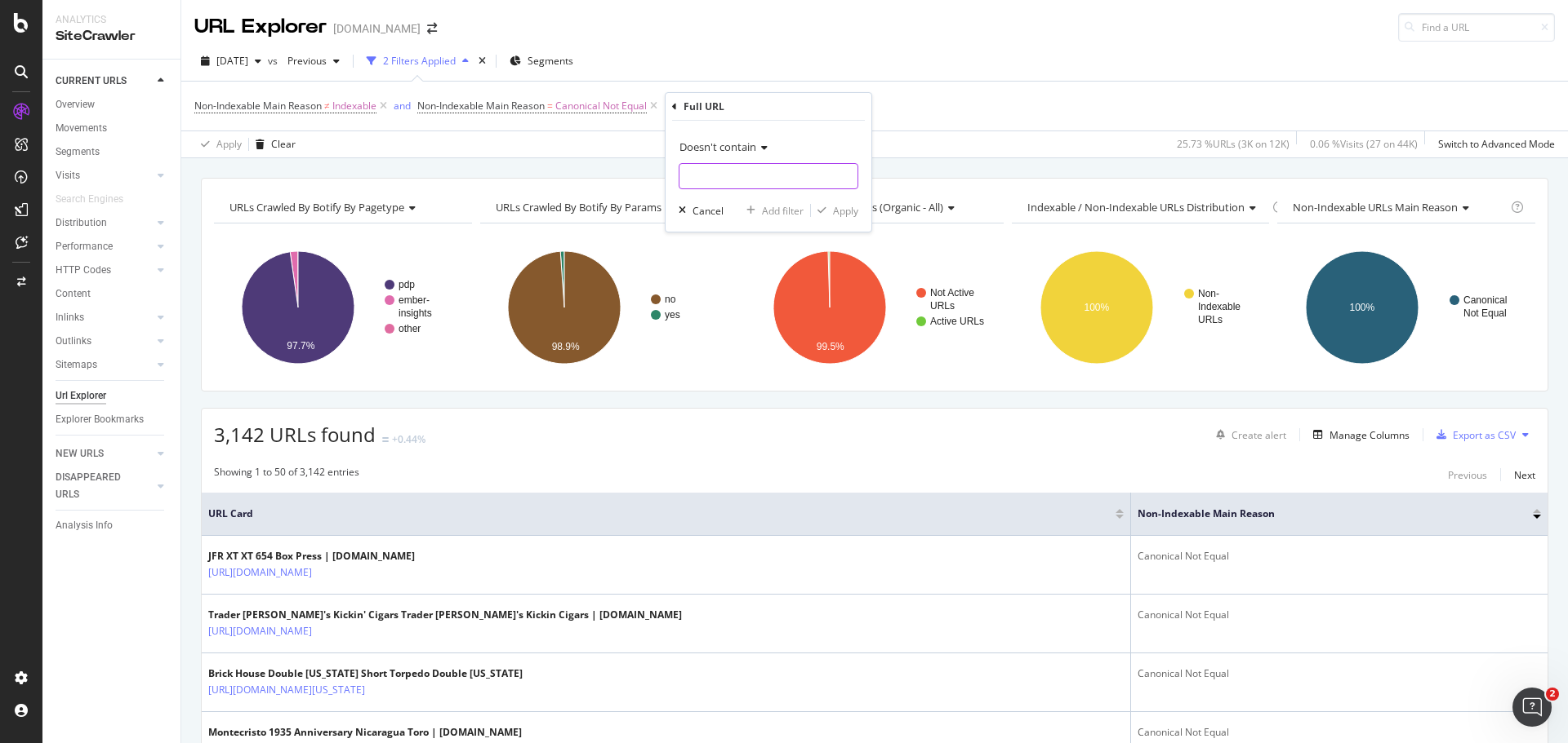
click at [734, 173] on input "text" at bounding box center [768, 176] width 178 height 26
type input "/MS_"
click at [841, 213] on div "Apply" at bounding box center [845, 210] width 26 height 14
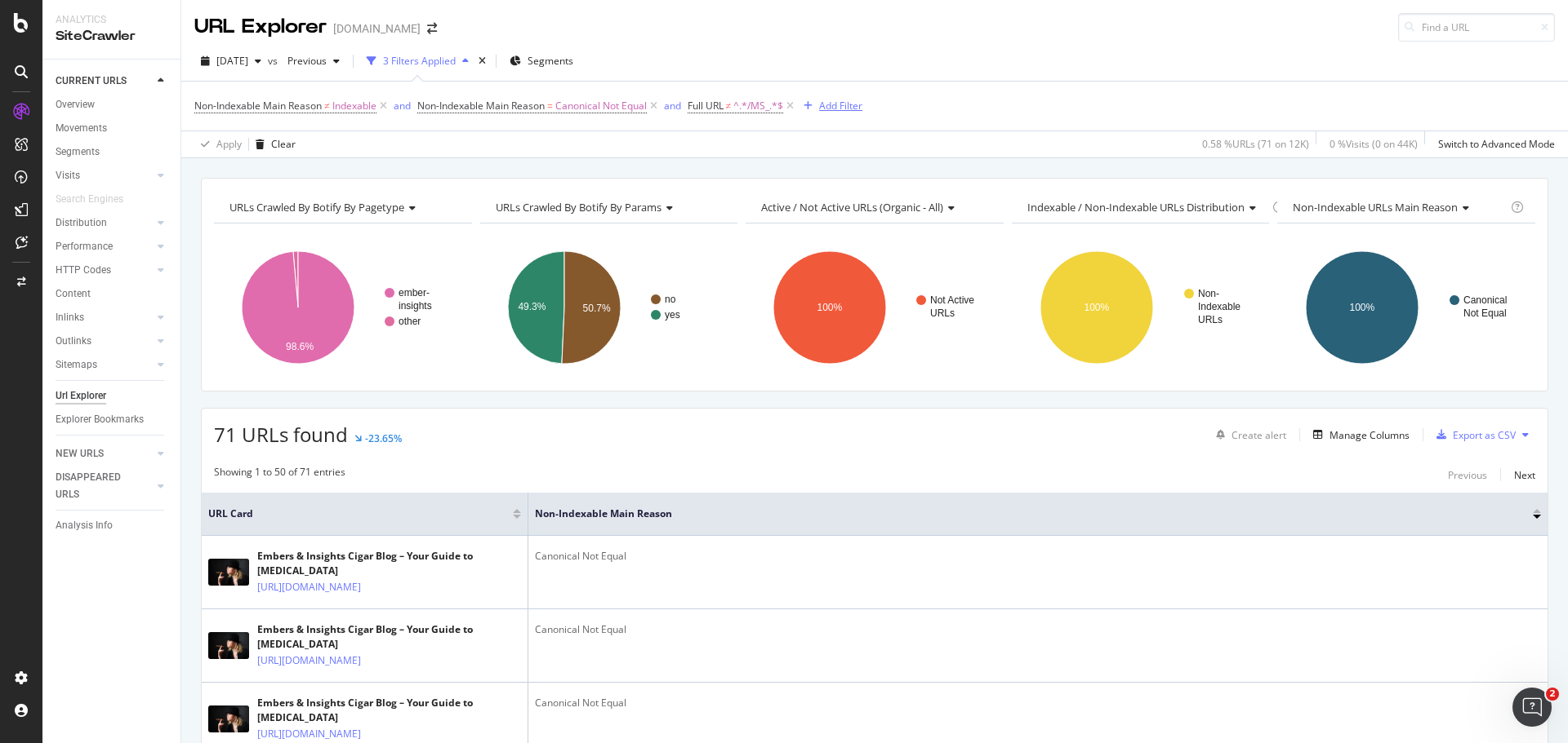
click at [837, 104] on div "Add Filter" at bounding box center [840, 105] width 43 height 14
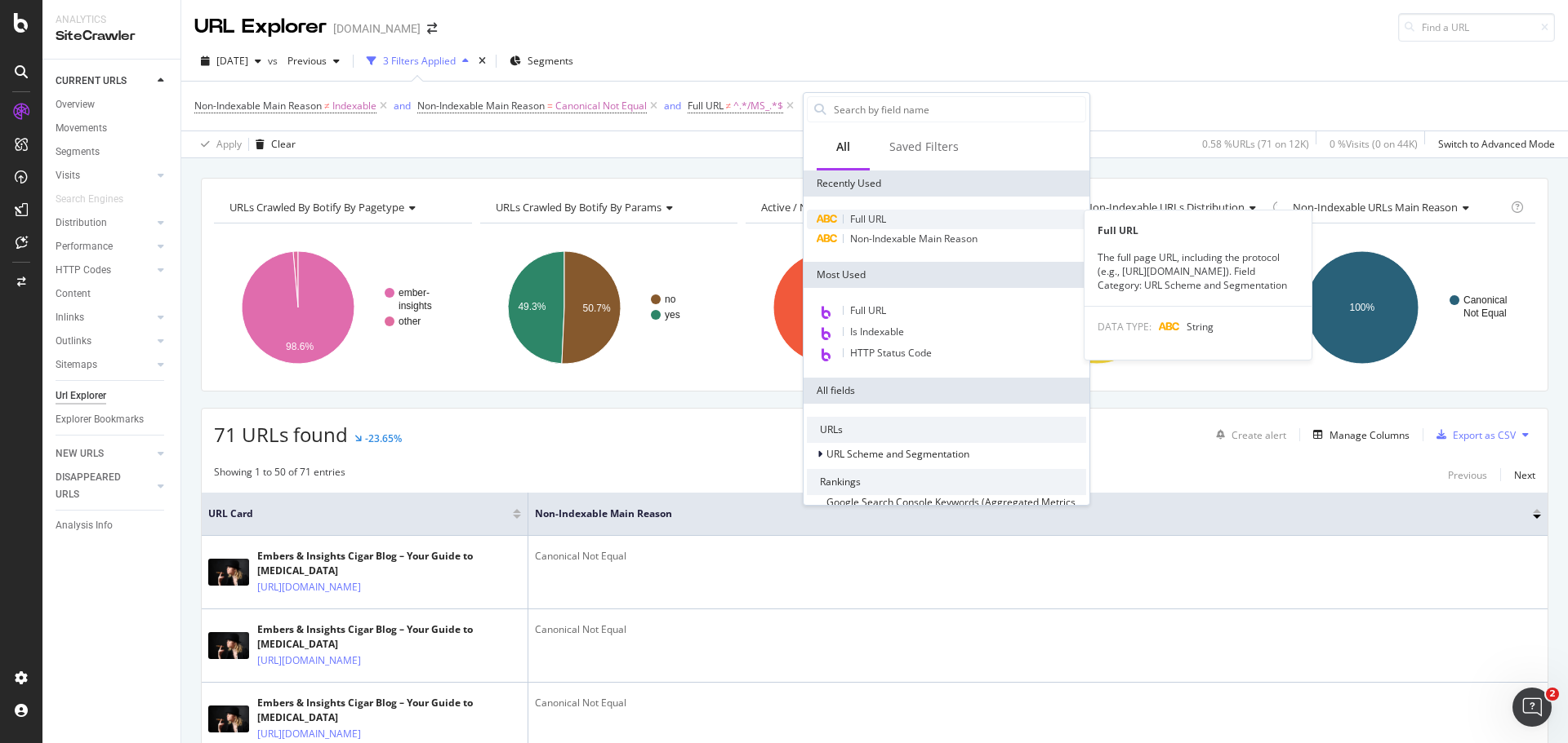
click at [903, 219] on div "Full URL" at bounding box center [946, 219] width 279 height 20
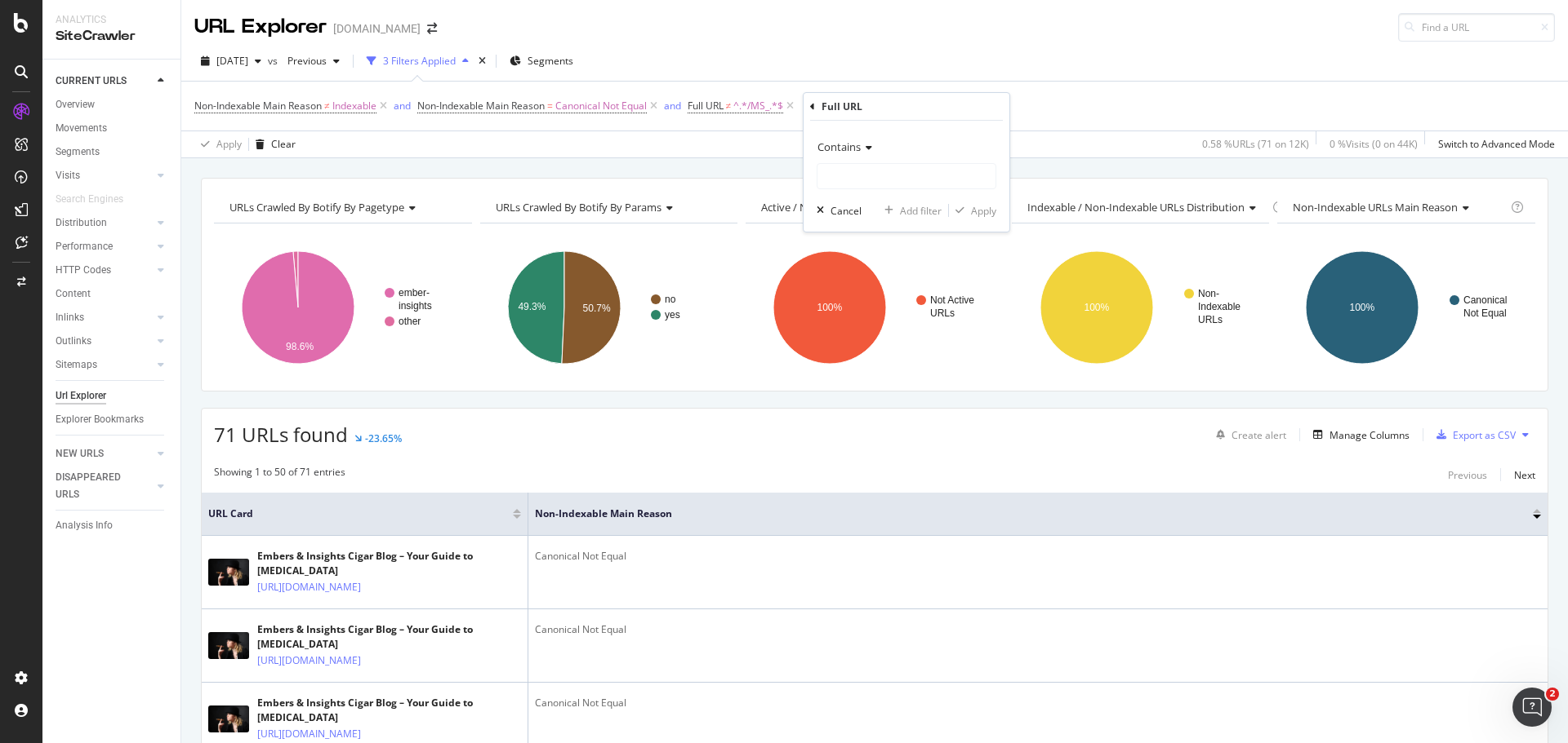
click at [880, 154] on div "Contains" at bounding box center [906, 147] width 179 height 26
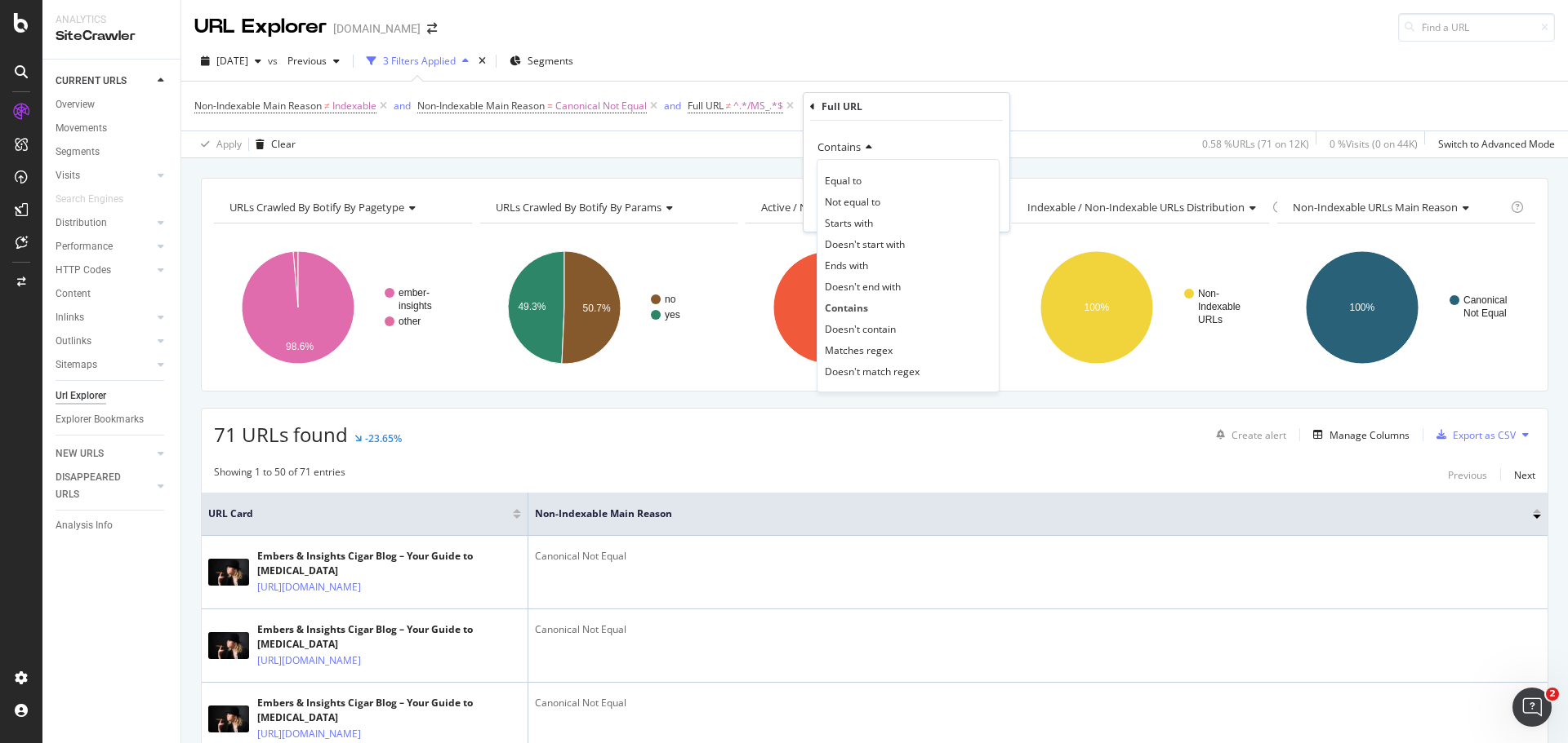
click at [874, 151] on div "Contains" at bounding box center [906, 147] width 179 height 26
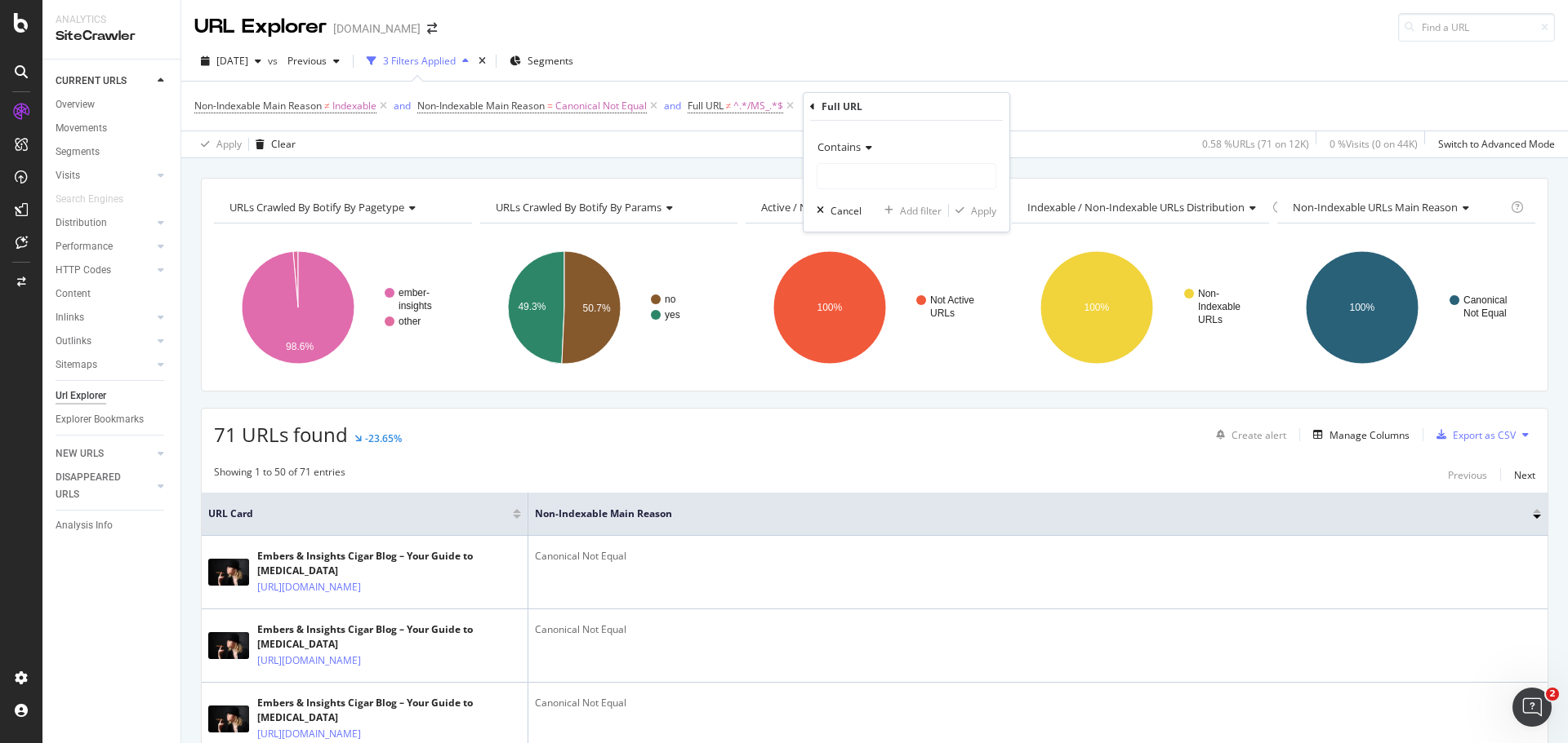
click at [856, 160] on div "Contains" at bounding box center [906, 147] width 179 height 26
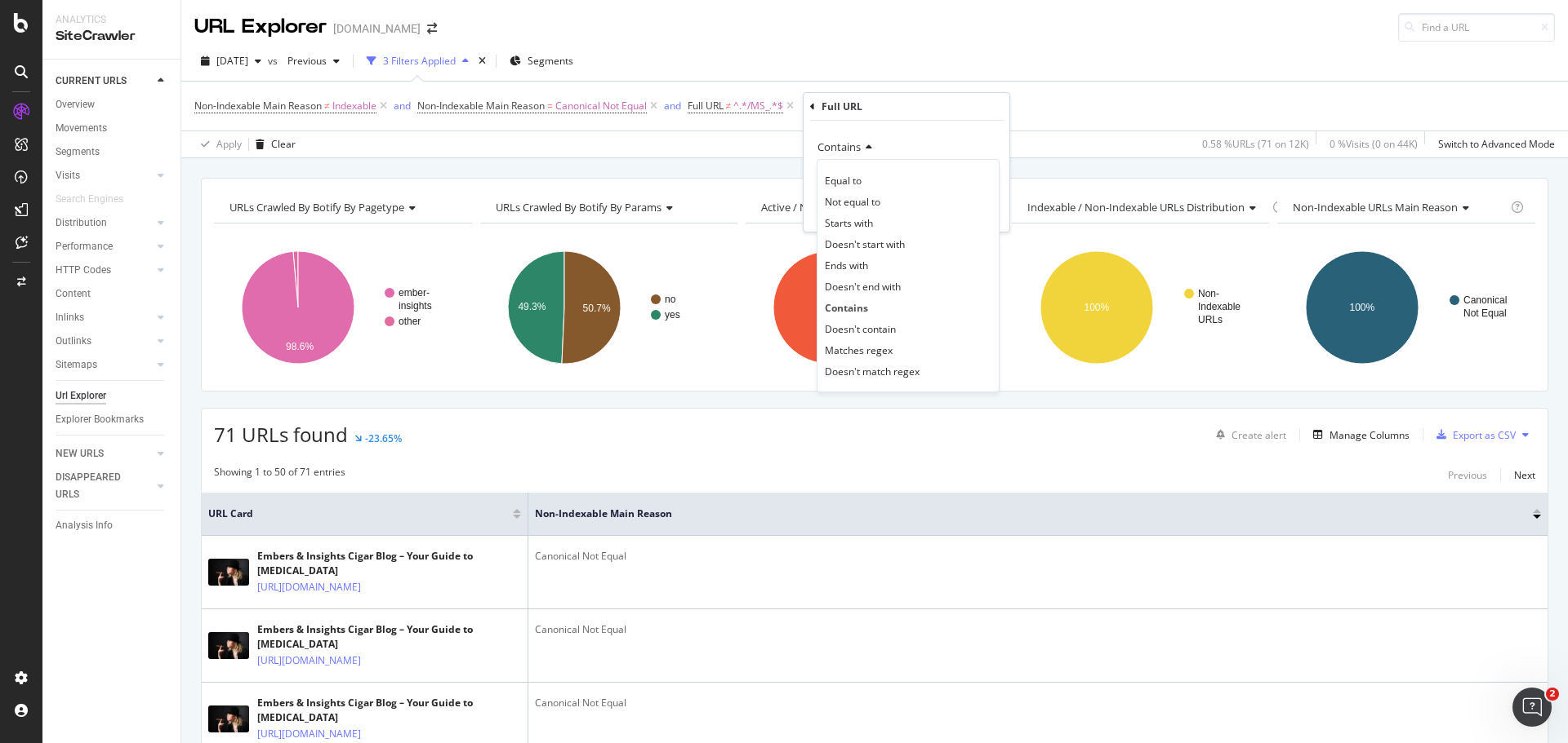
click at [899, 328] on div "Doesn't contain" at bounding box center [908, 329] width 175 height 21
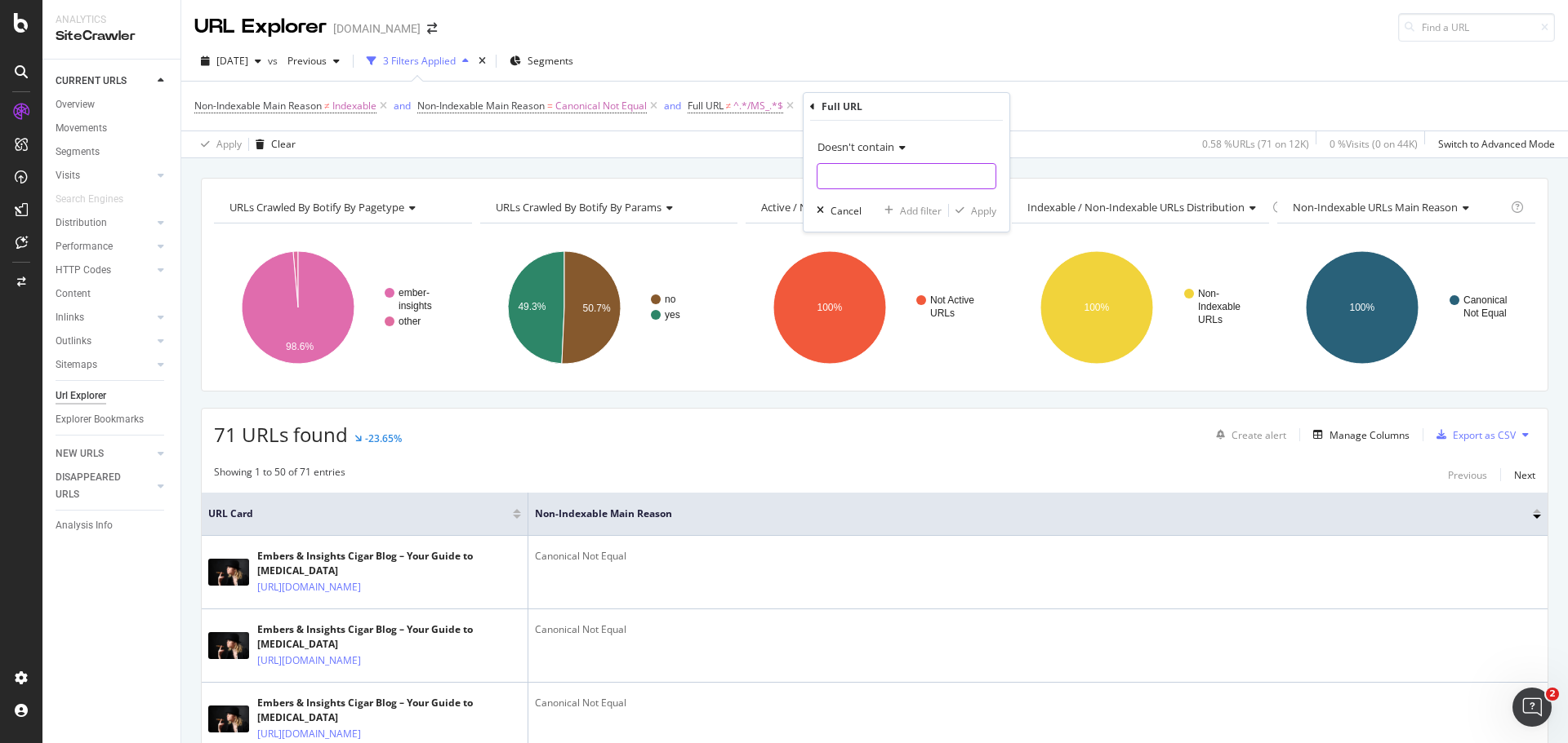
click at [885, 185] on input "text" at bounding box center [906, 176] width 178 height 26
type input "embers-insights"
click at [982, 209] on div "Apply" at bounding box center [984, 210] width 26 height 14
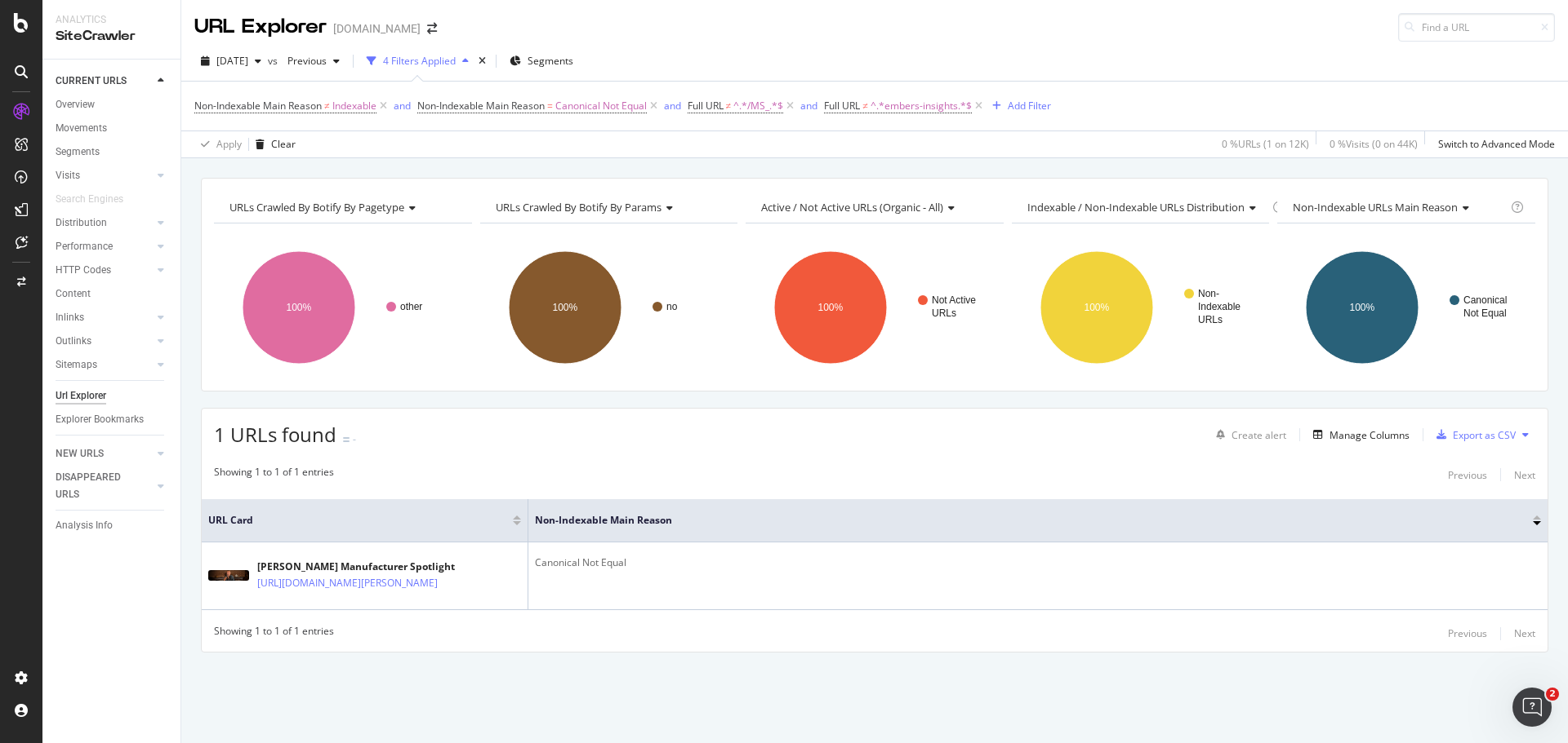
drag, startPoint x: 983, startPoint y: 107, endPoint x: 783, endPoint y: 150, distance: 204.6
click at [985, 107] on icon at bounding box center [978, 107] width 14 height 16
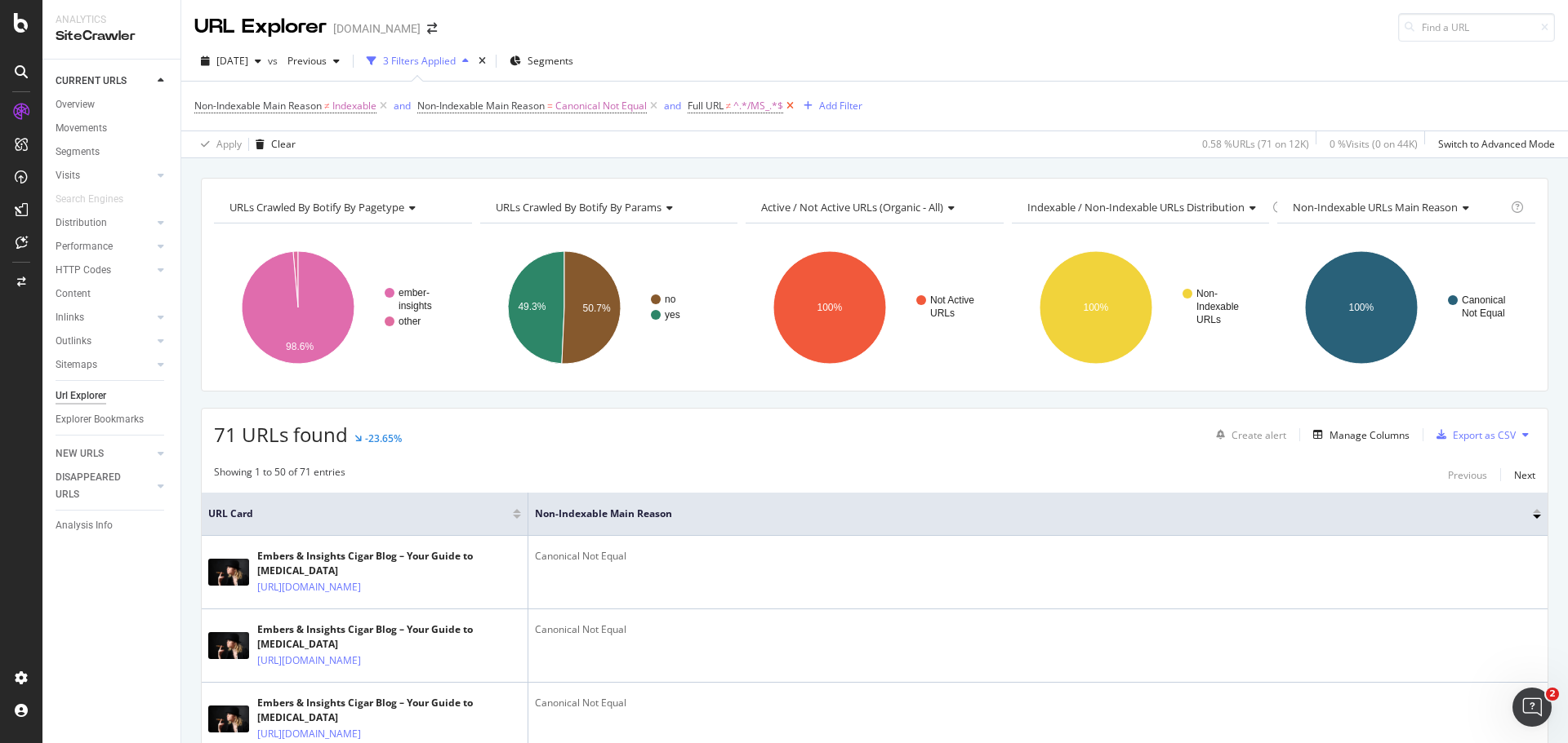
click at [794, 107] on icon at bounding box center [789, 107] width 14 height 16
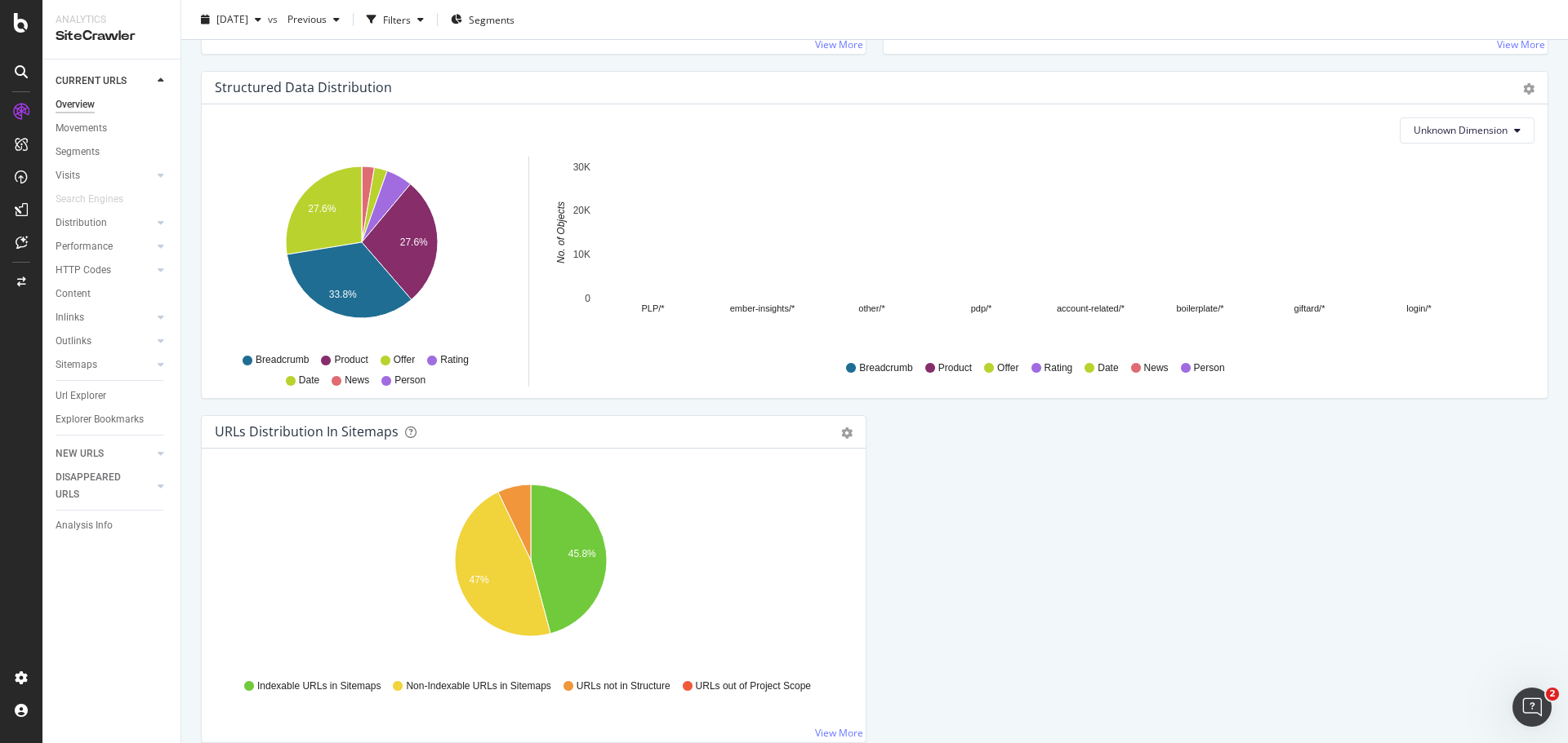
scroll to position [1623, 0]
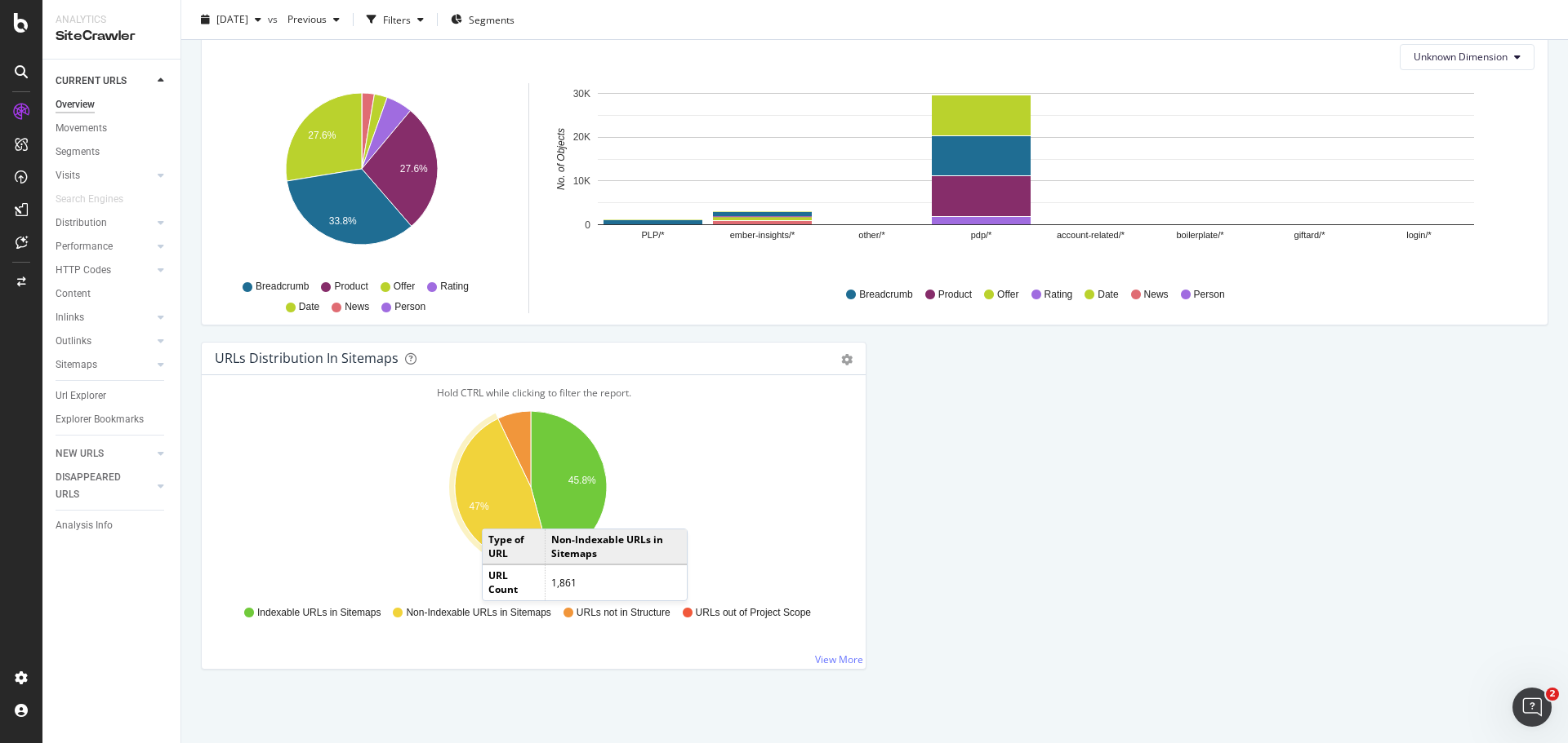
click at [499, 508] on icon "A chart." at bounding box center [502, 491] width 96 height 145
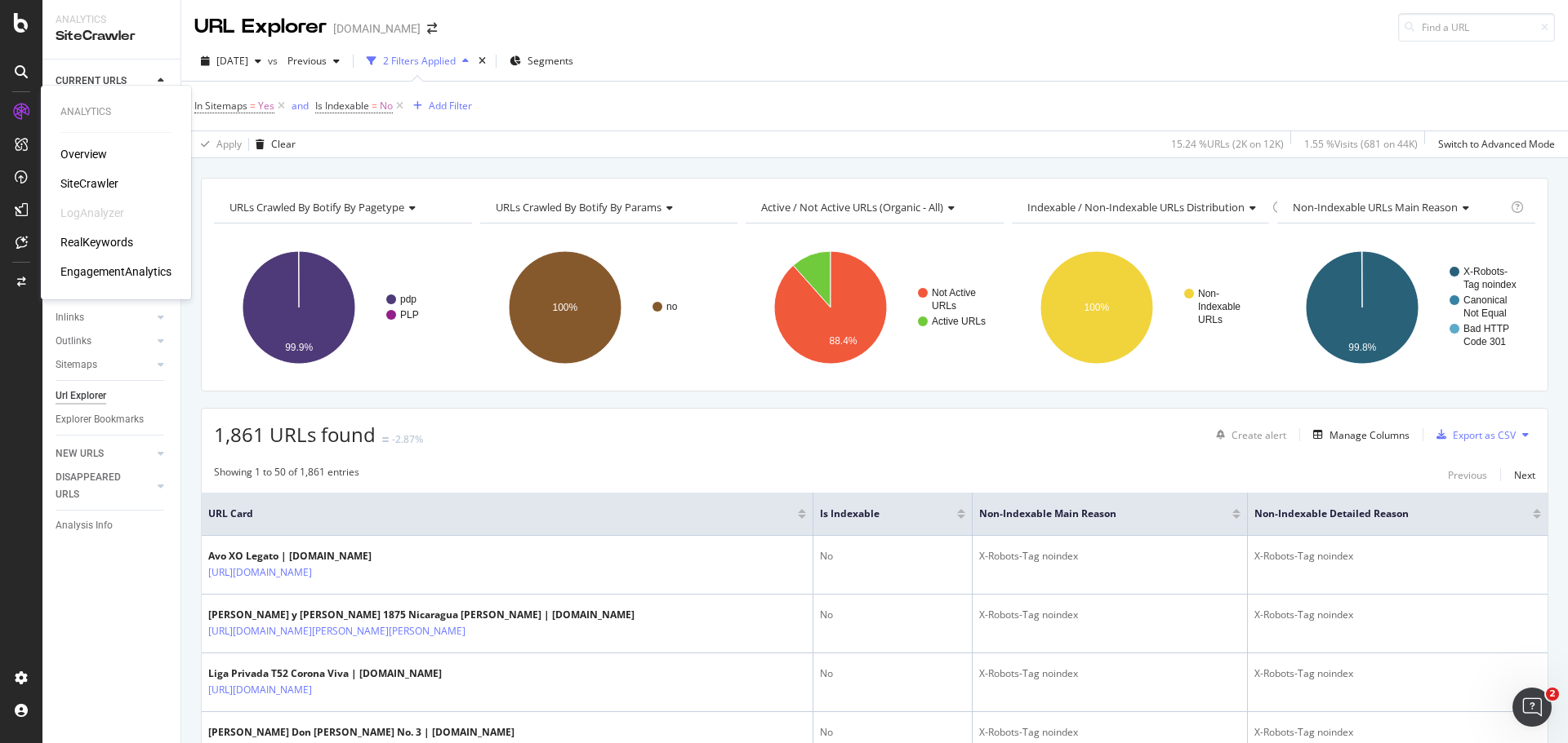
click at [20, 113] on icon at bounding box center [21, 112] width 16 height 16
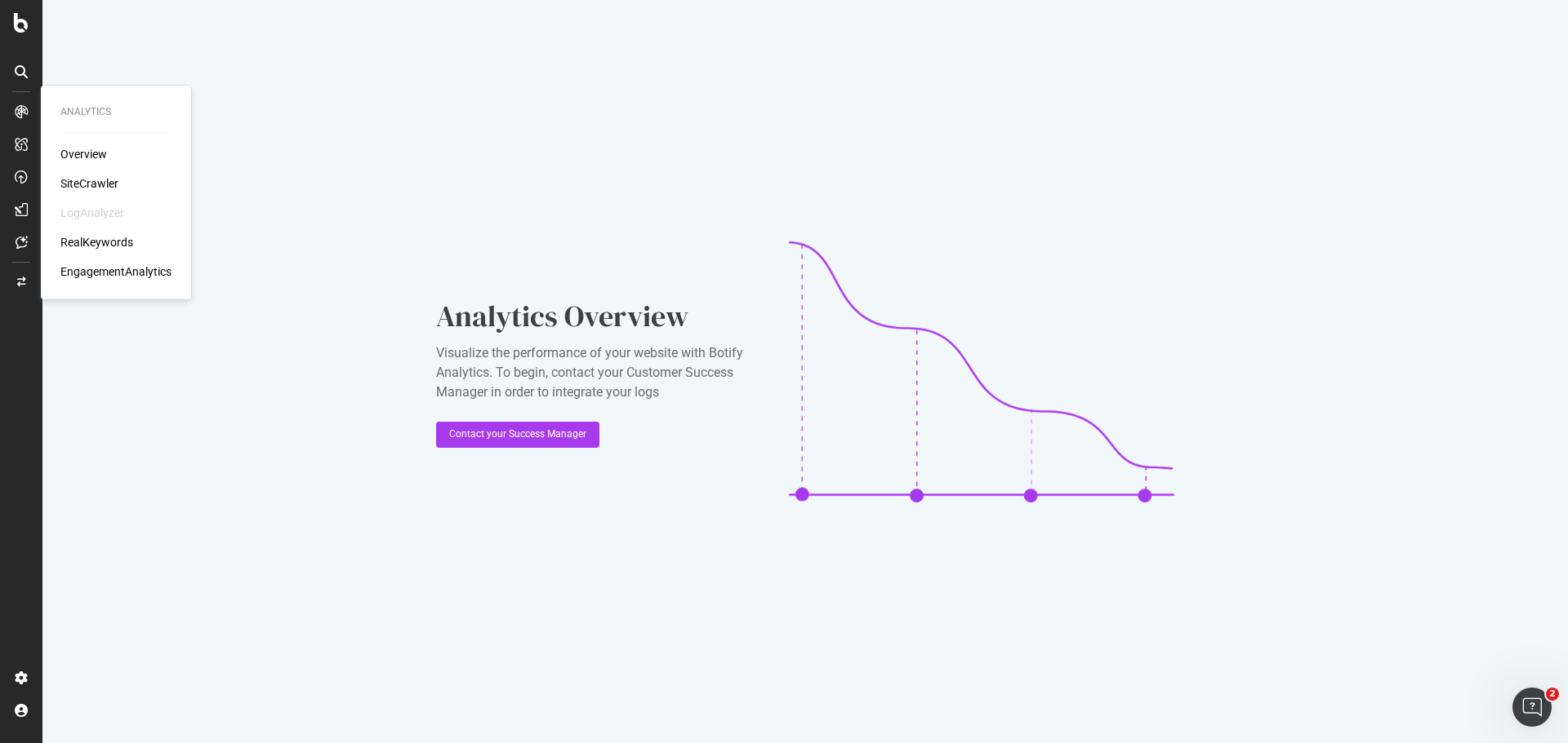
click at [77, 178] on div "SiteCrawler" at bounding box center [89, 184] width 58 height 16
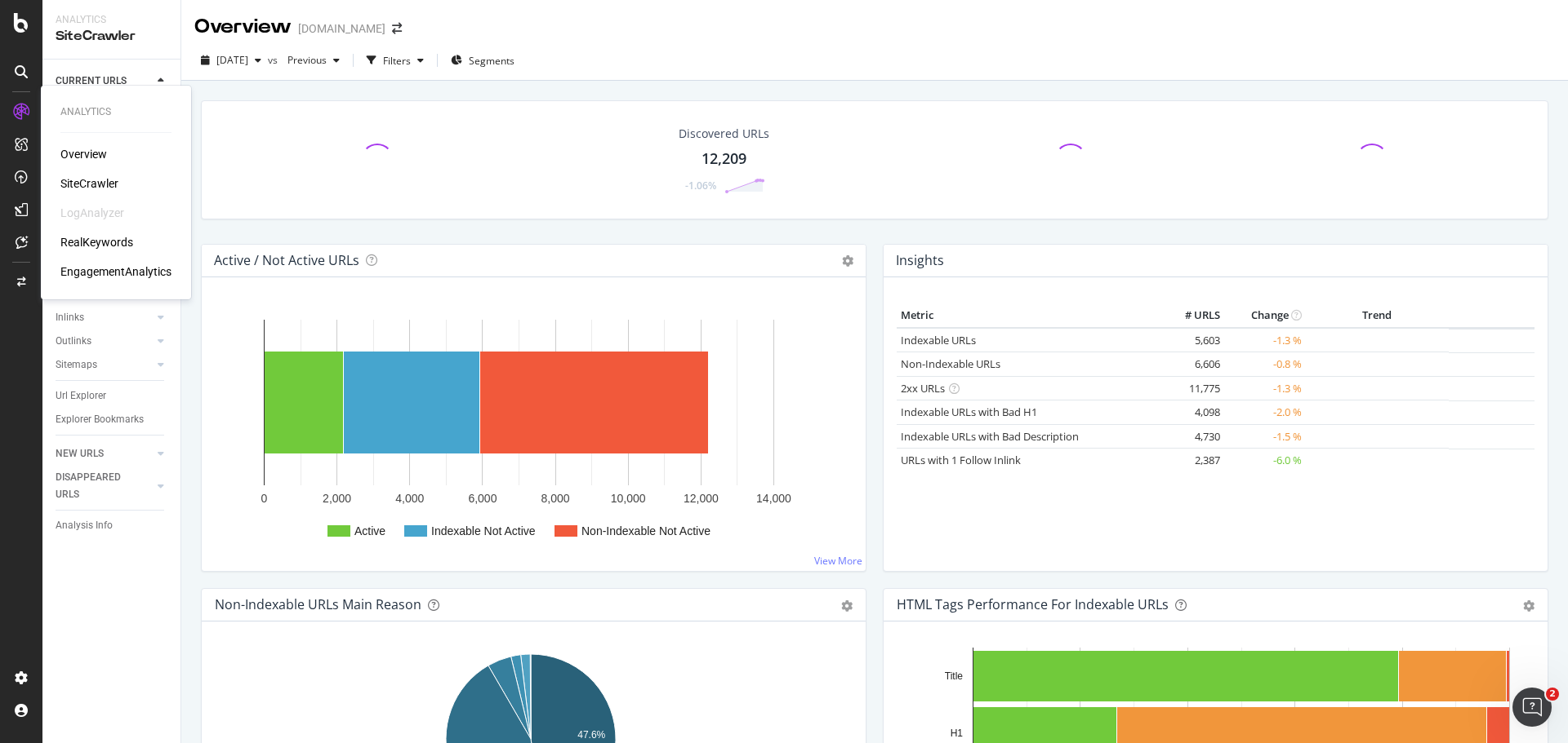
click at [76, 150] on div "Overview" at bounding box center [83, 154] width 46 height 16
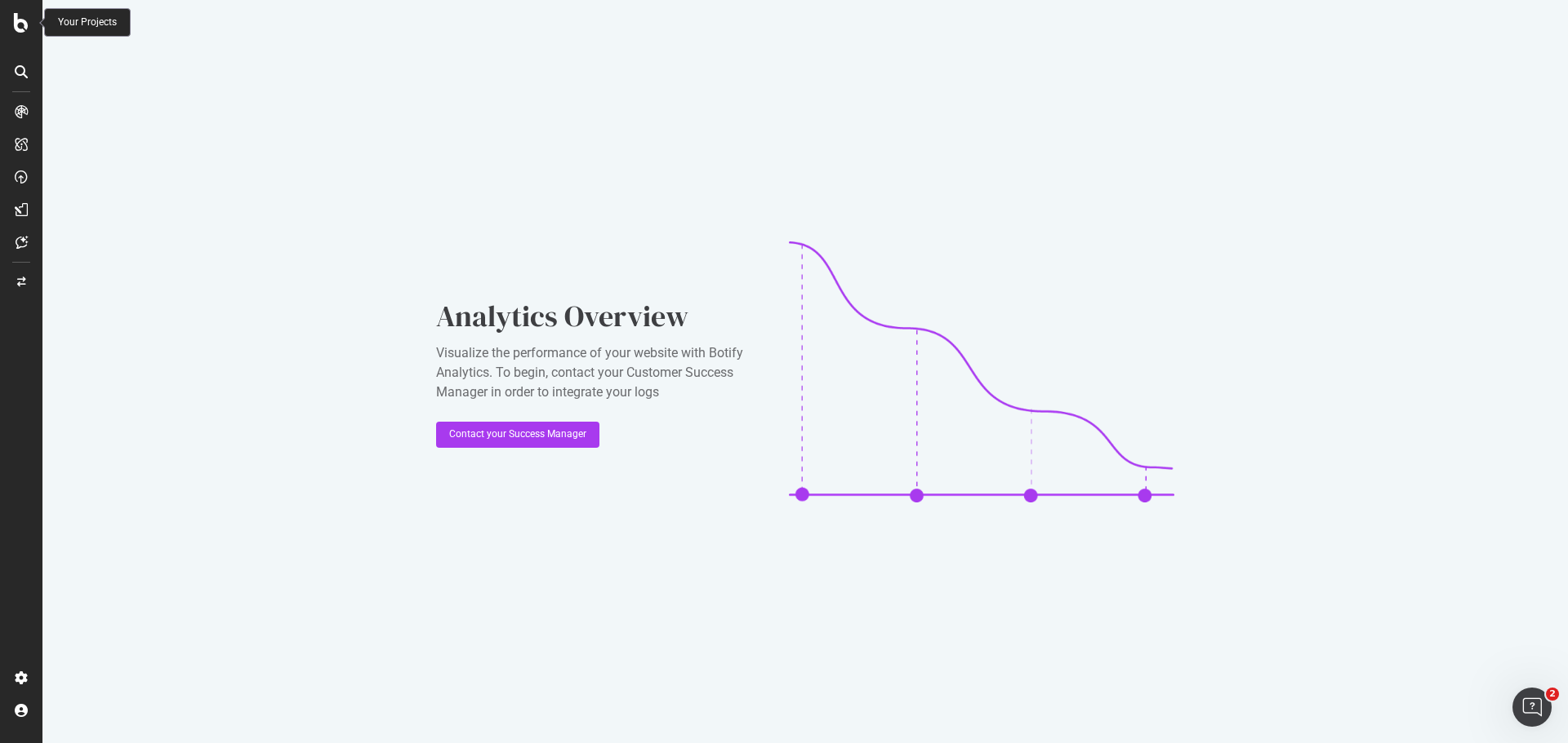
click at [26, 26] on icon at bounding box center [21, 23] width 15 height 20
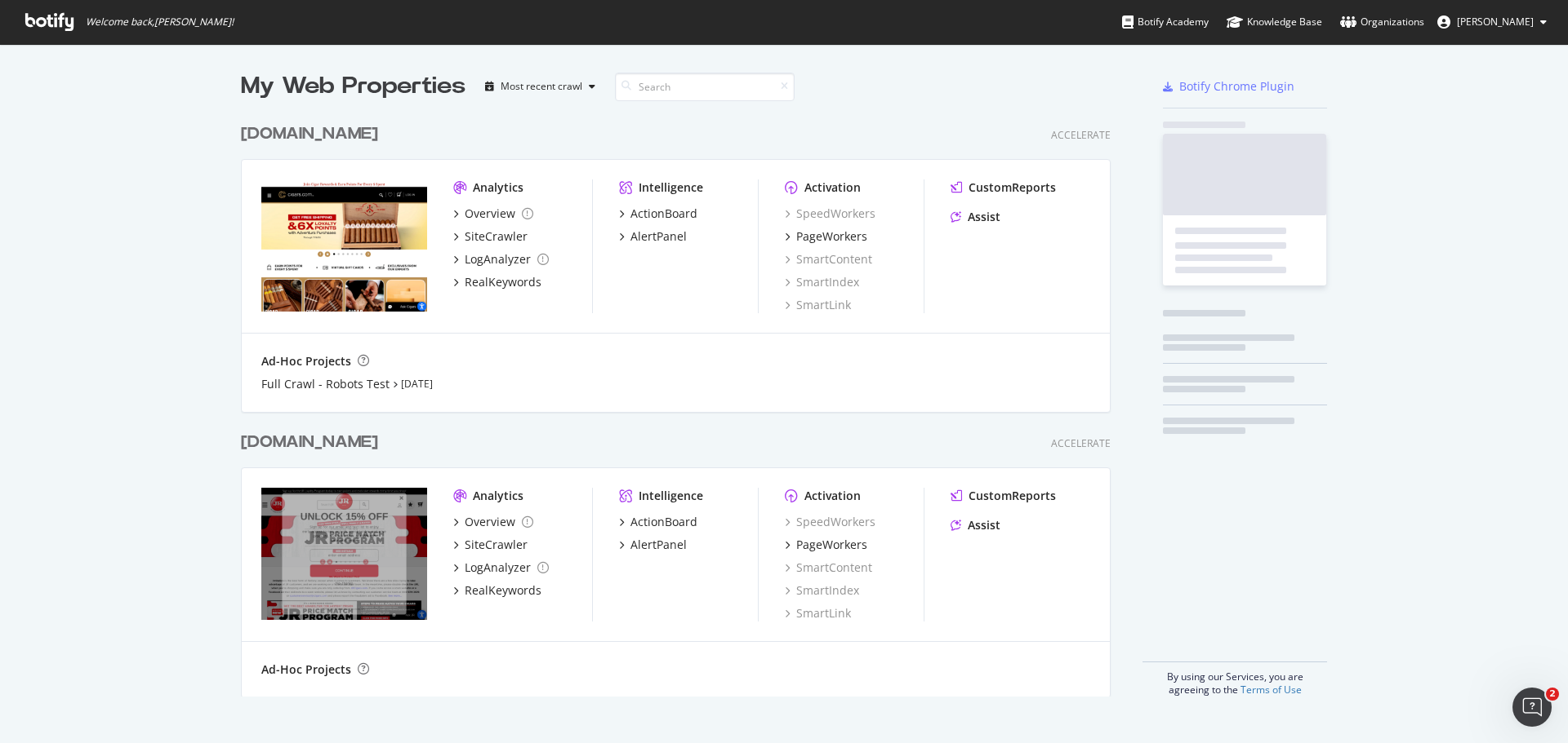
scroll to position [731, 1543]
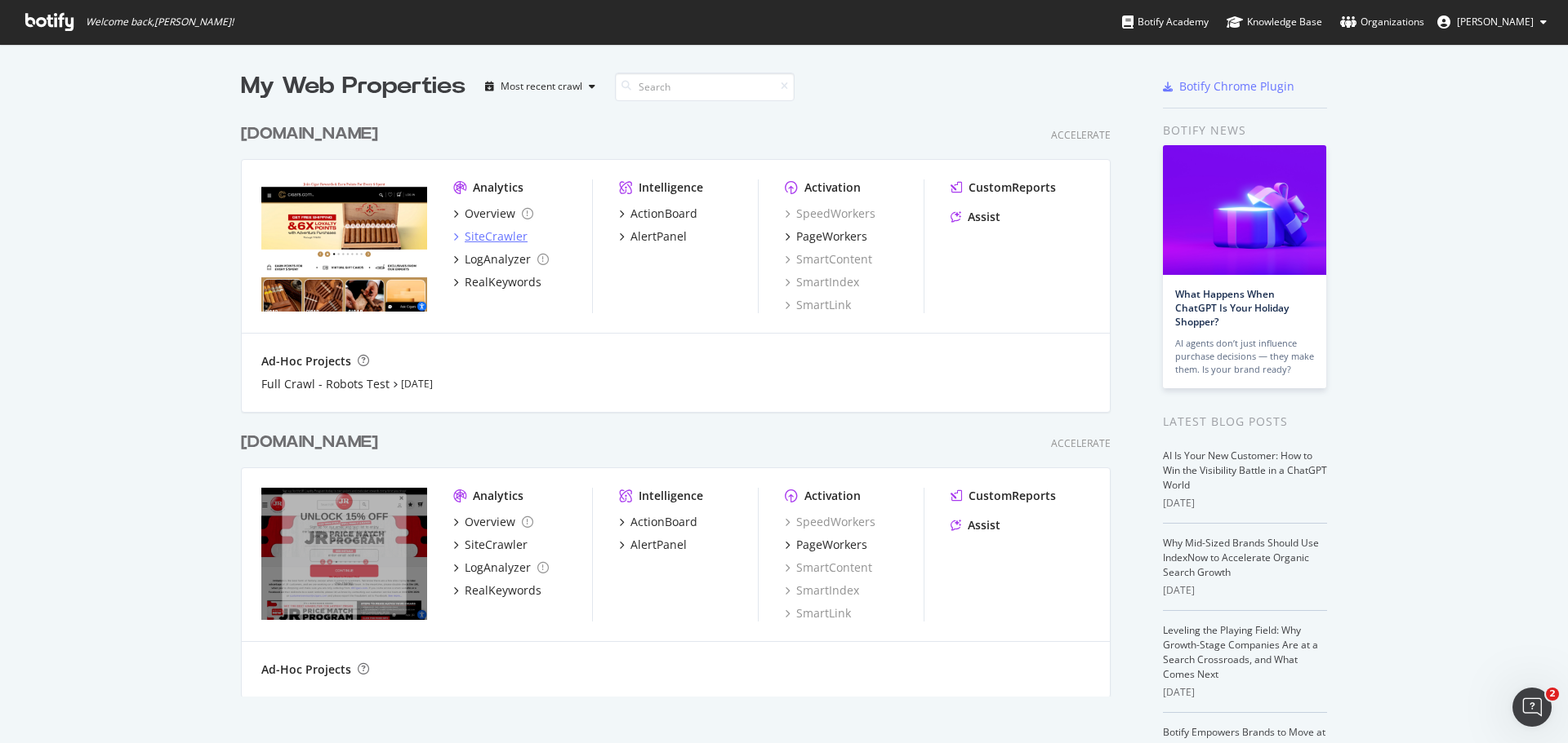
click at [474, 239] on div "SiteCrawler" at bounding box center [496, 237] width 63 height 16
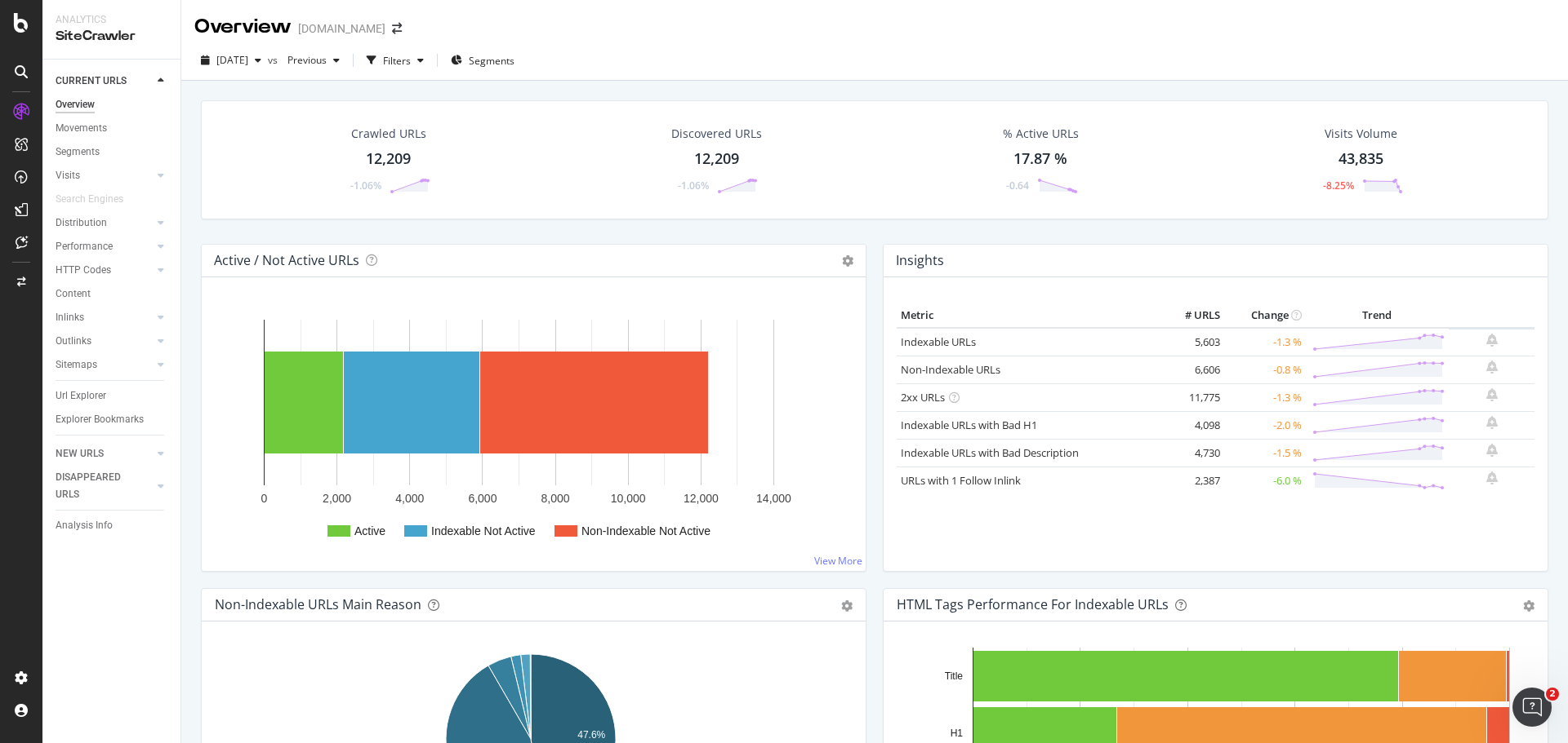
click at [1102, 370] on div "Non-Indexable URLs" at bounding box center [1027, 370] width 254 height 15
click at [973, 370] on link "Non-Indexable URLs" at bounding box center [949, 370] width 99 height 15
